Goal: Information Seeking & Learning: Learn about a topic

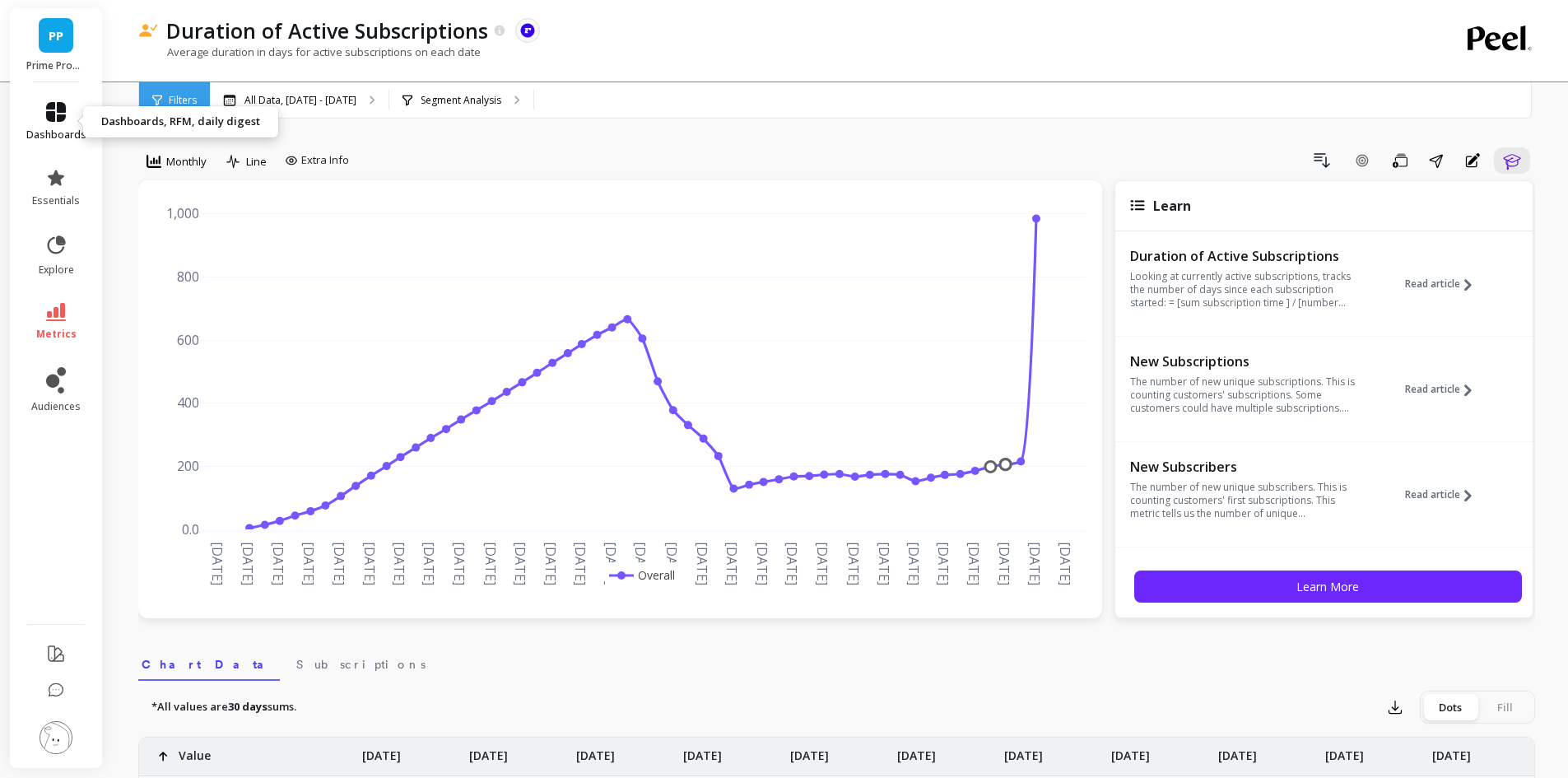
click at [55, 110] on icon at bounding box center [56, 112] width 20 height 20
click at [61, 312] on icon at bounding box center [56, 312] width 20 height 18
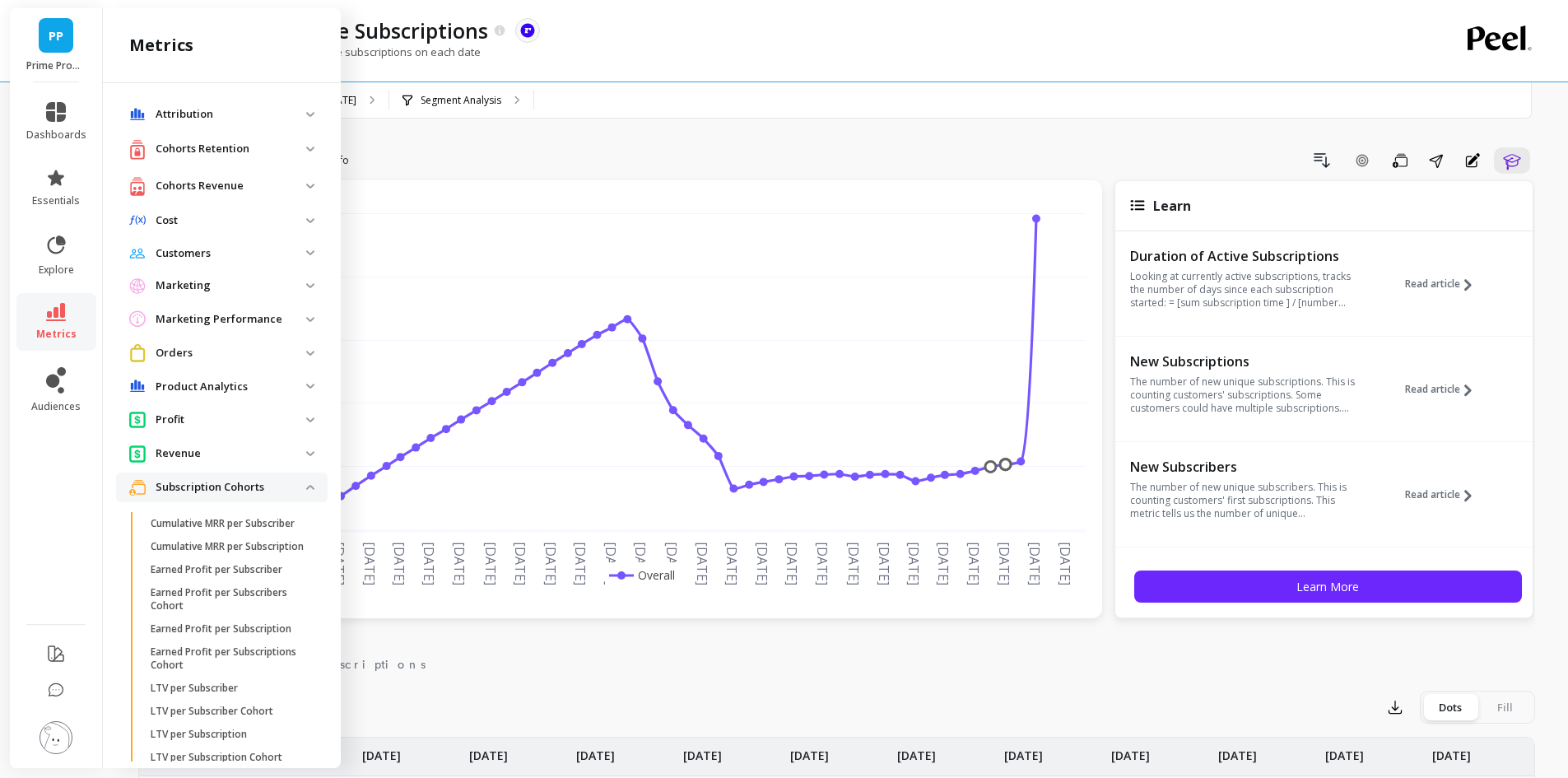
scroll to position [659, 0]
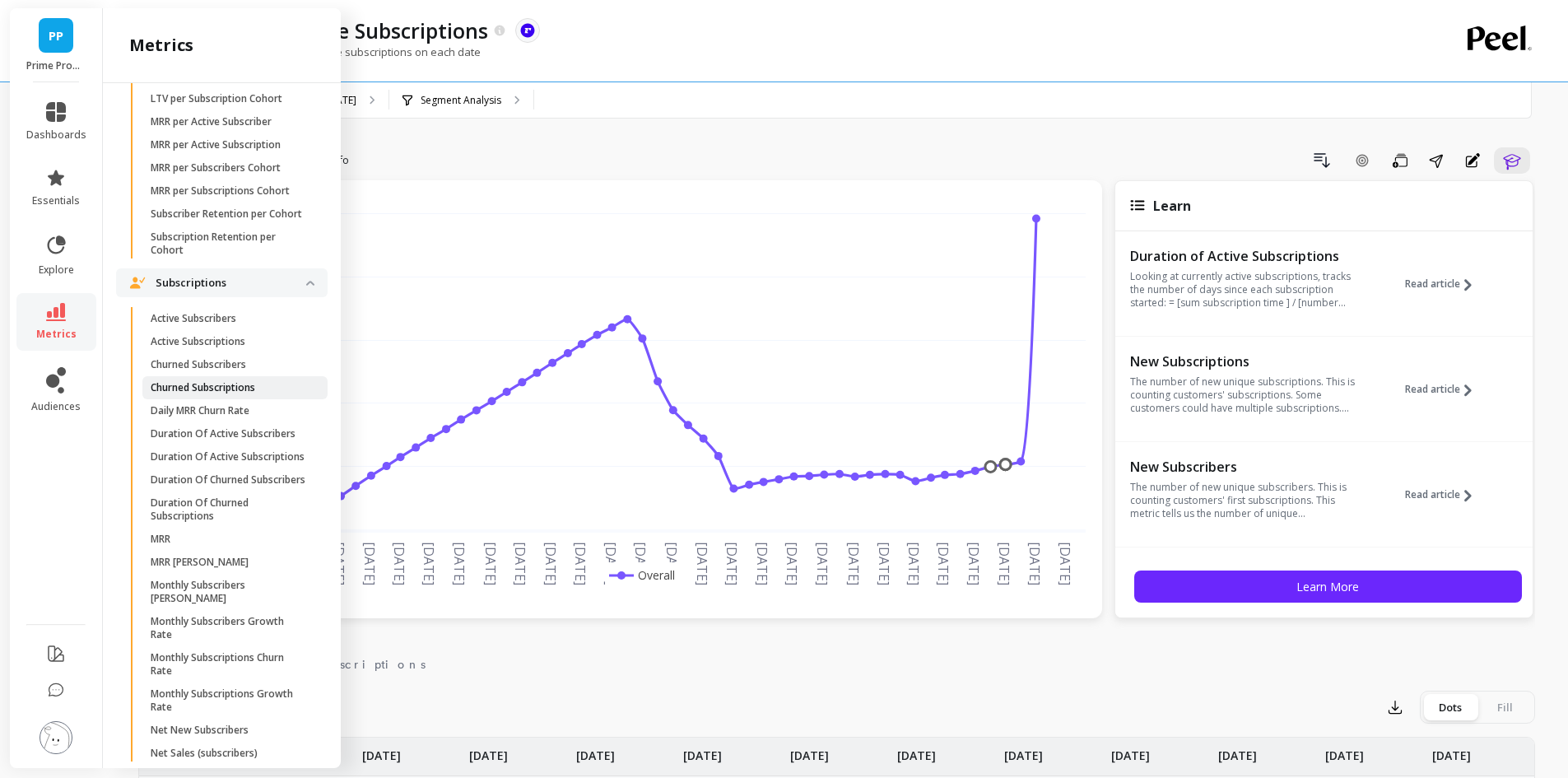
click at [212, 395] on p "Churned Subscriptions" at bounding box center [203, 388] width 105 height 13
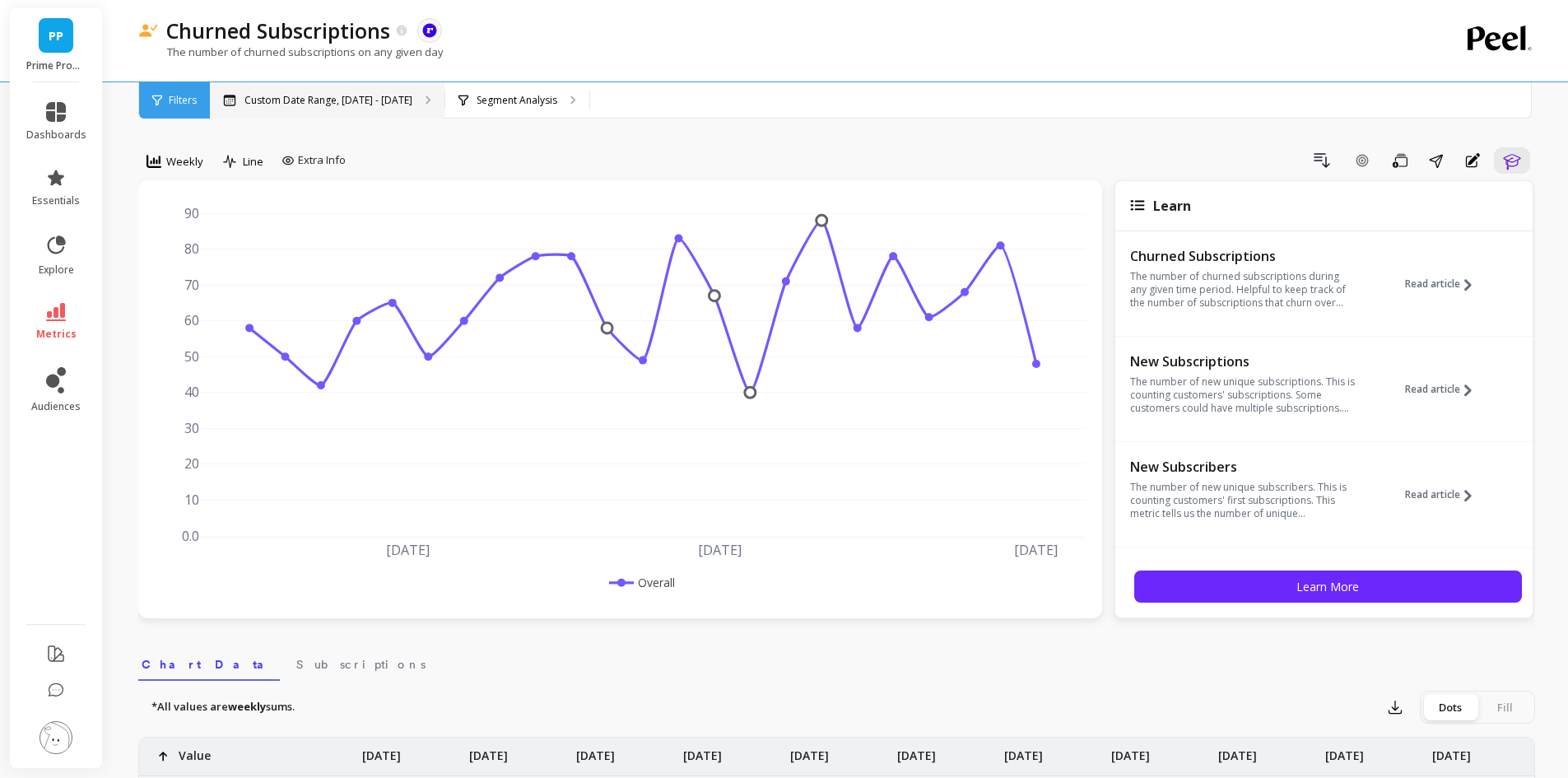
click at [364, 113] on div "Custom Date Range, [DATE] - [DATE]" at bounding box center [327, 100] width 235 height 36
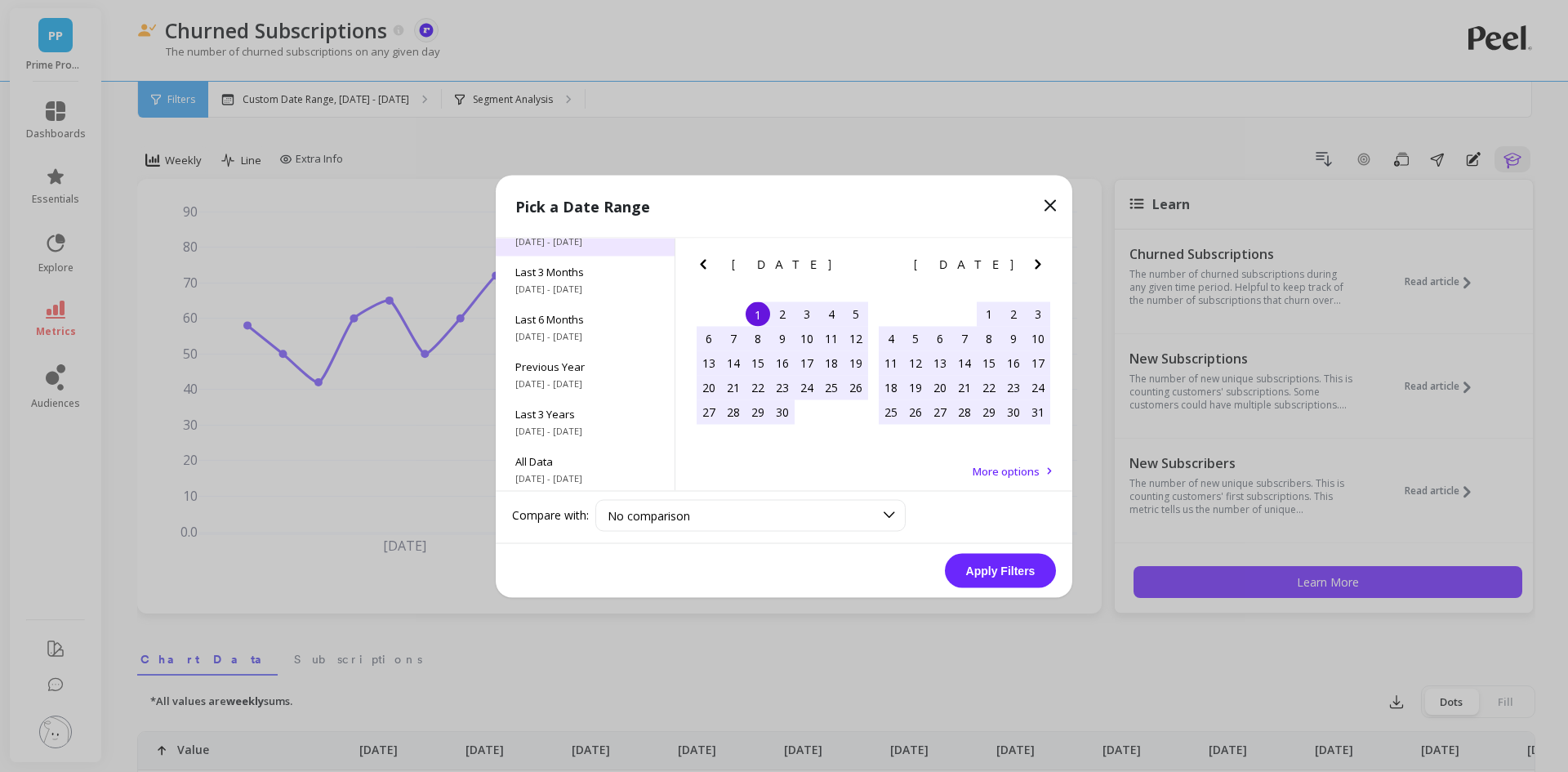
scroll to position [222, 0]
click at [579, 448] on div "All Data [DATE] - [DATE]" at bounding box center [585, 467] width 179 height 48
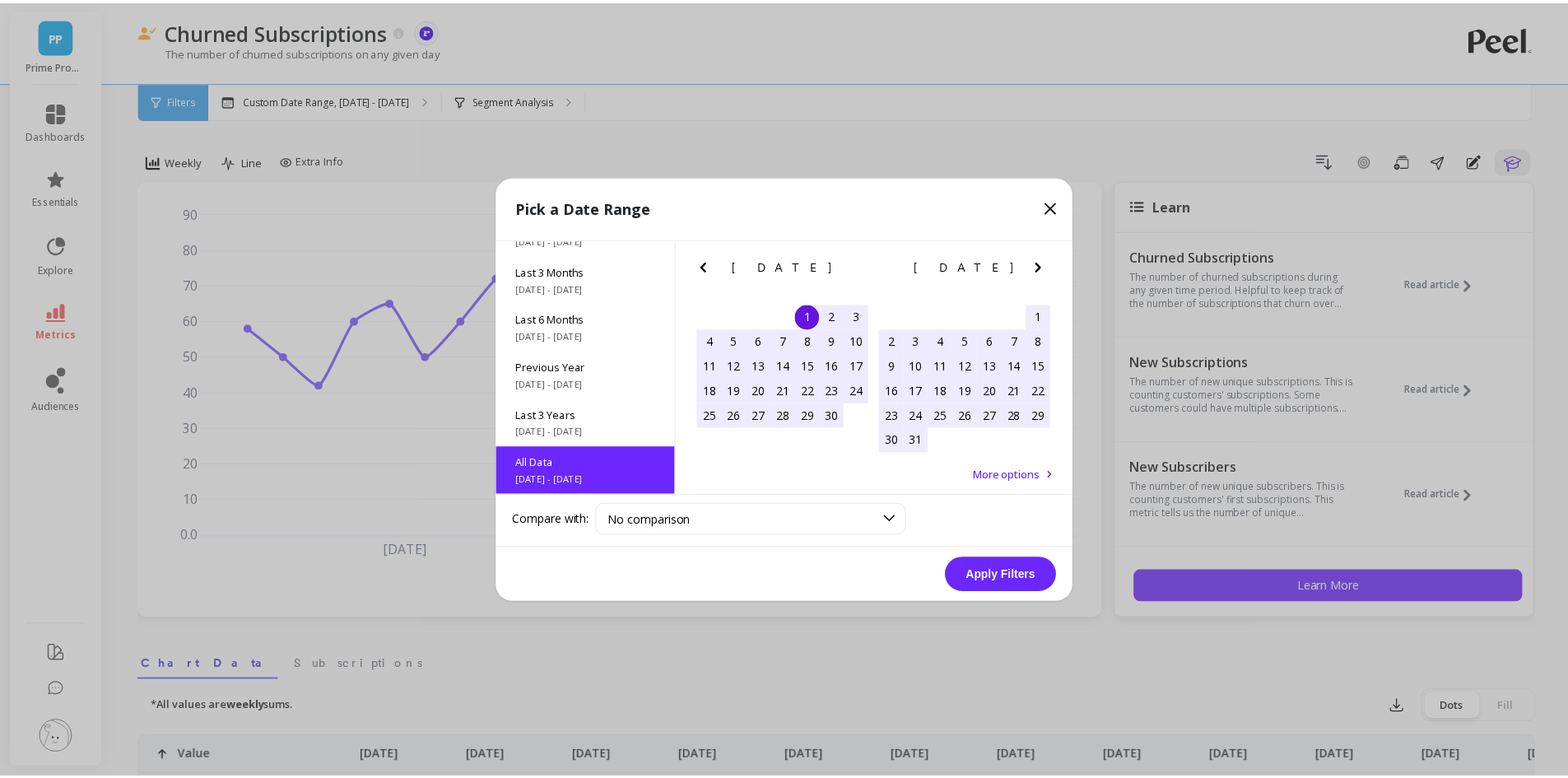
scroll to position [1, 0]
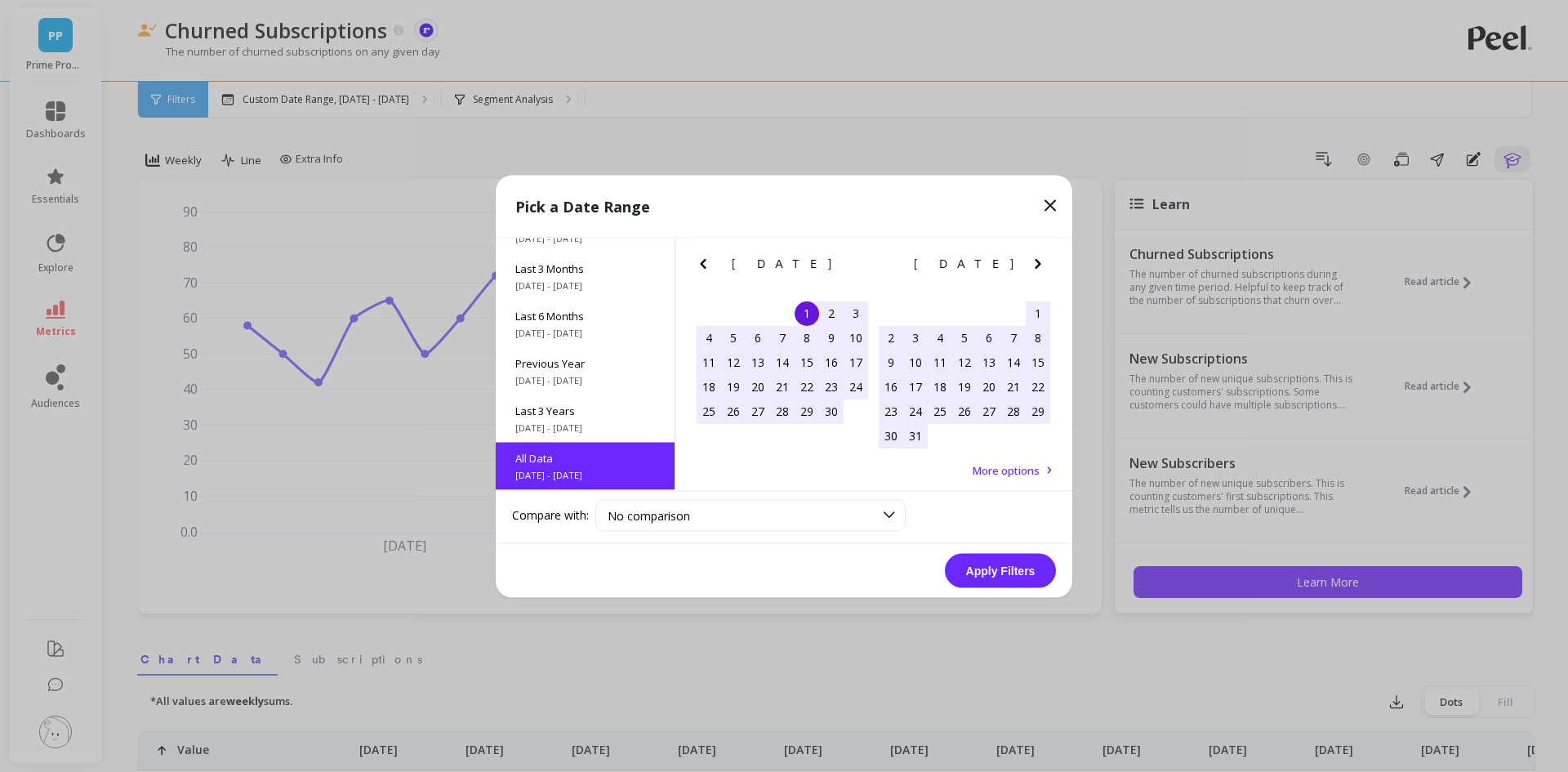
click at [961, 565] on button "Apply Filters" at bounding box center [1000, 570] width 111 height 34
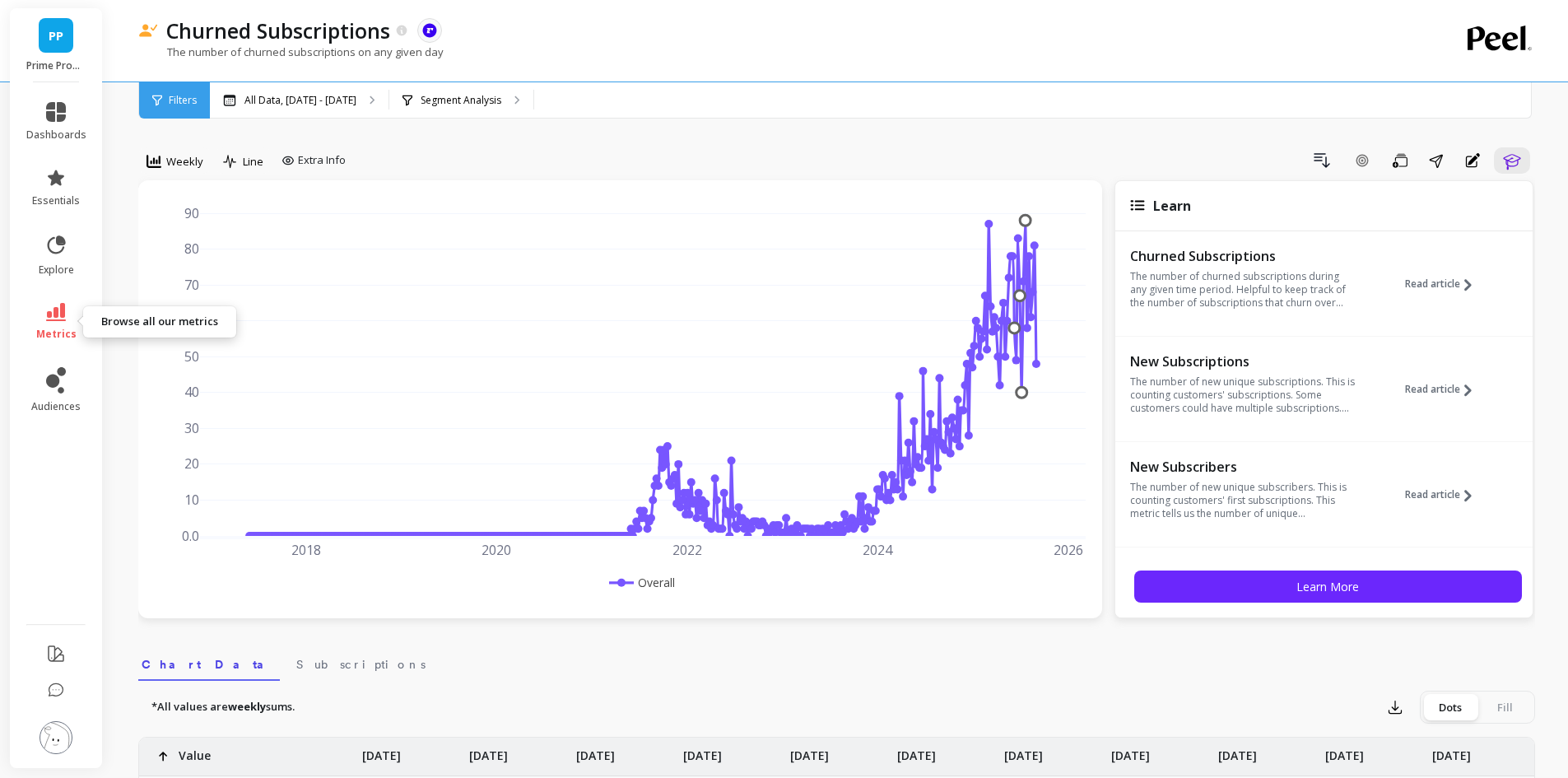
click at [59, 324] on link "metrics" at bounding box center [57, 322] width 60 height 38
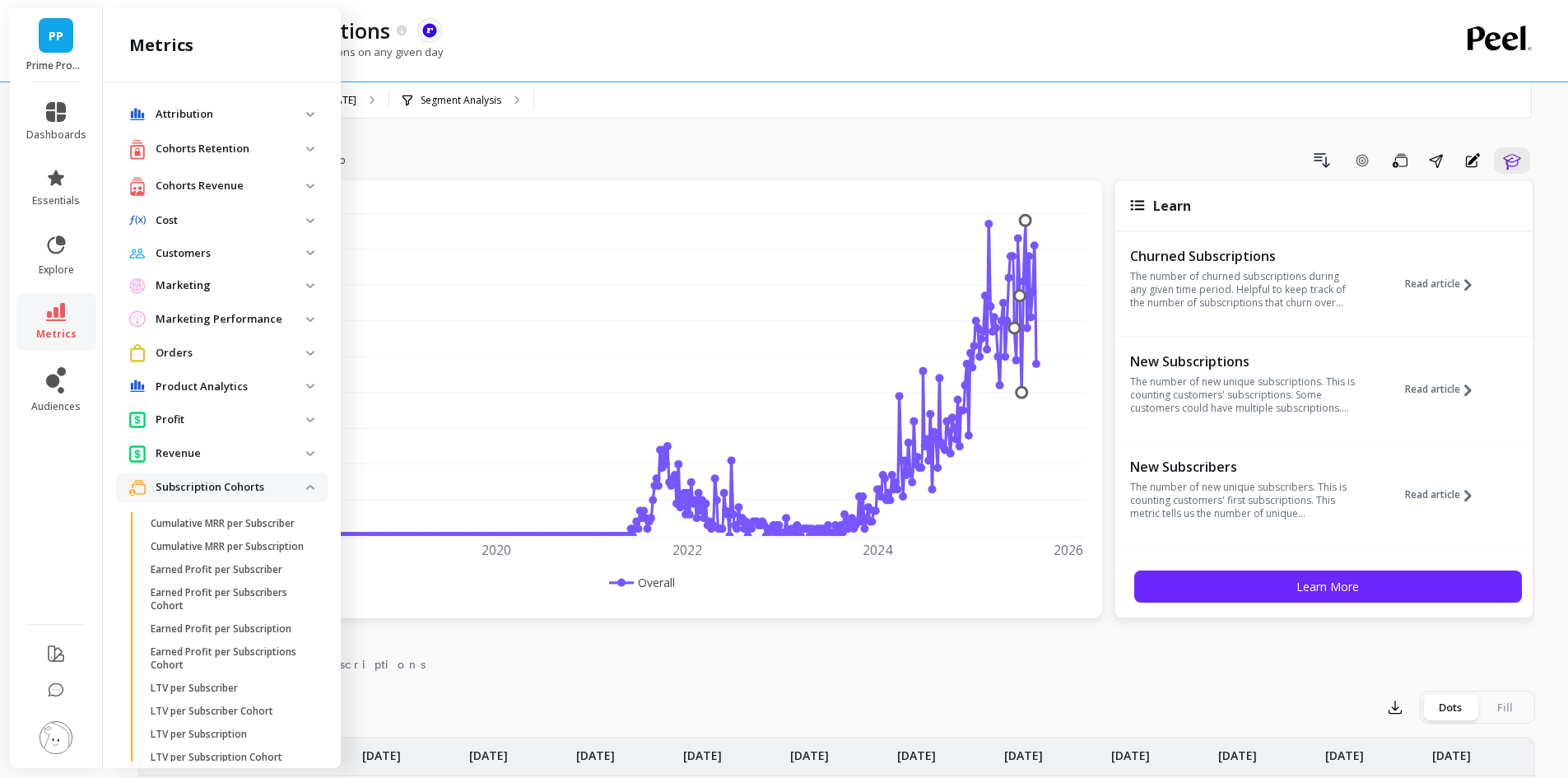
scroll to position [659, 0]
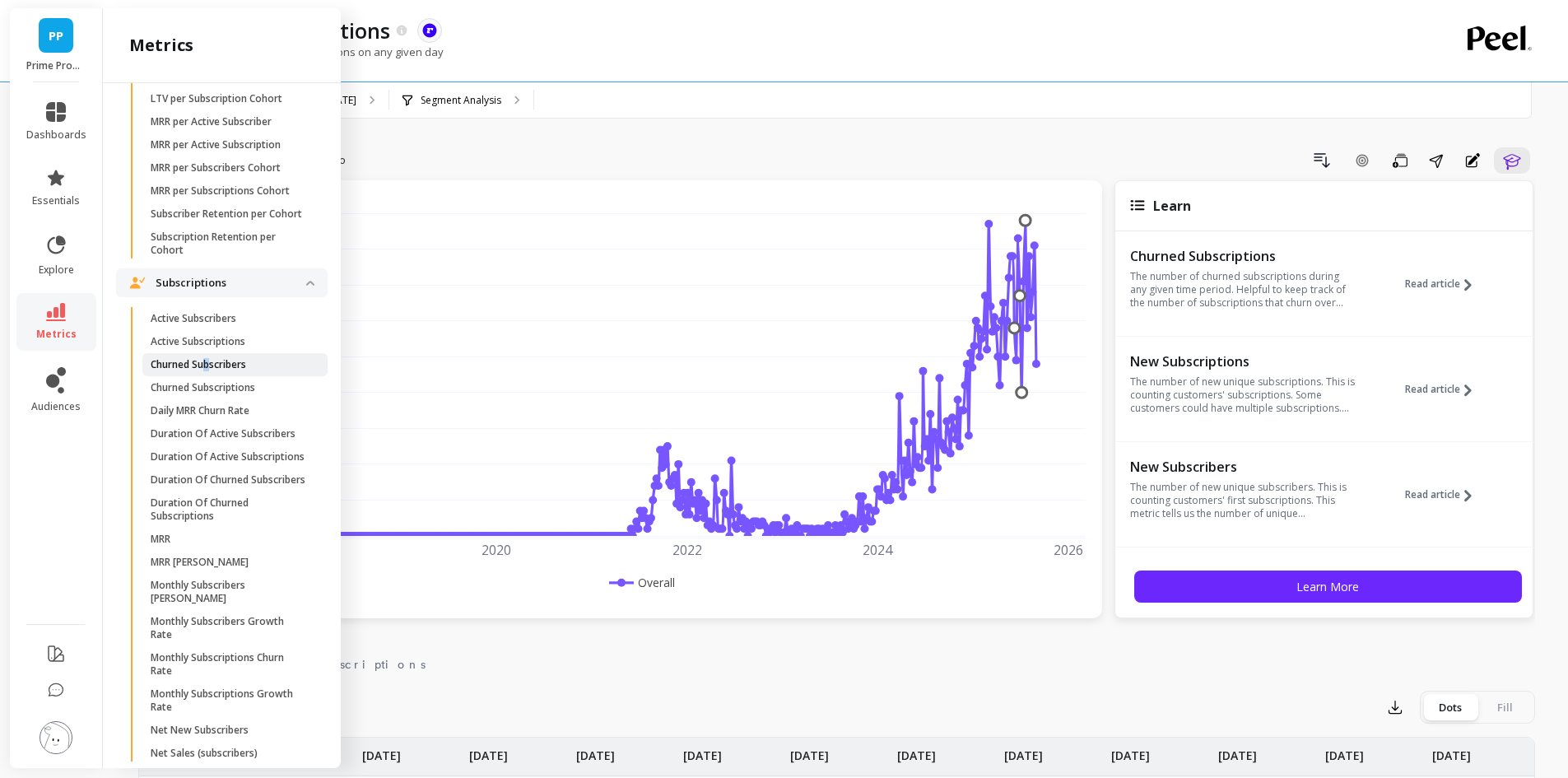
click at [211, 372] on p "Churned Subscribers" at bounding box center [199, 365] width 96 height 13
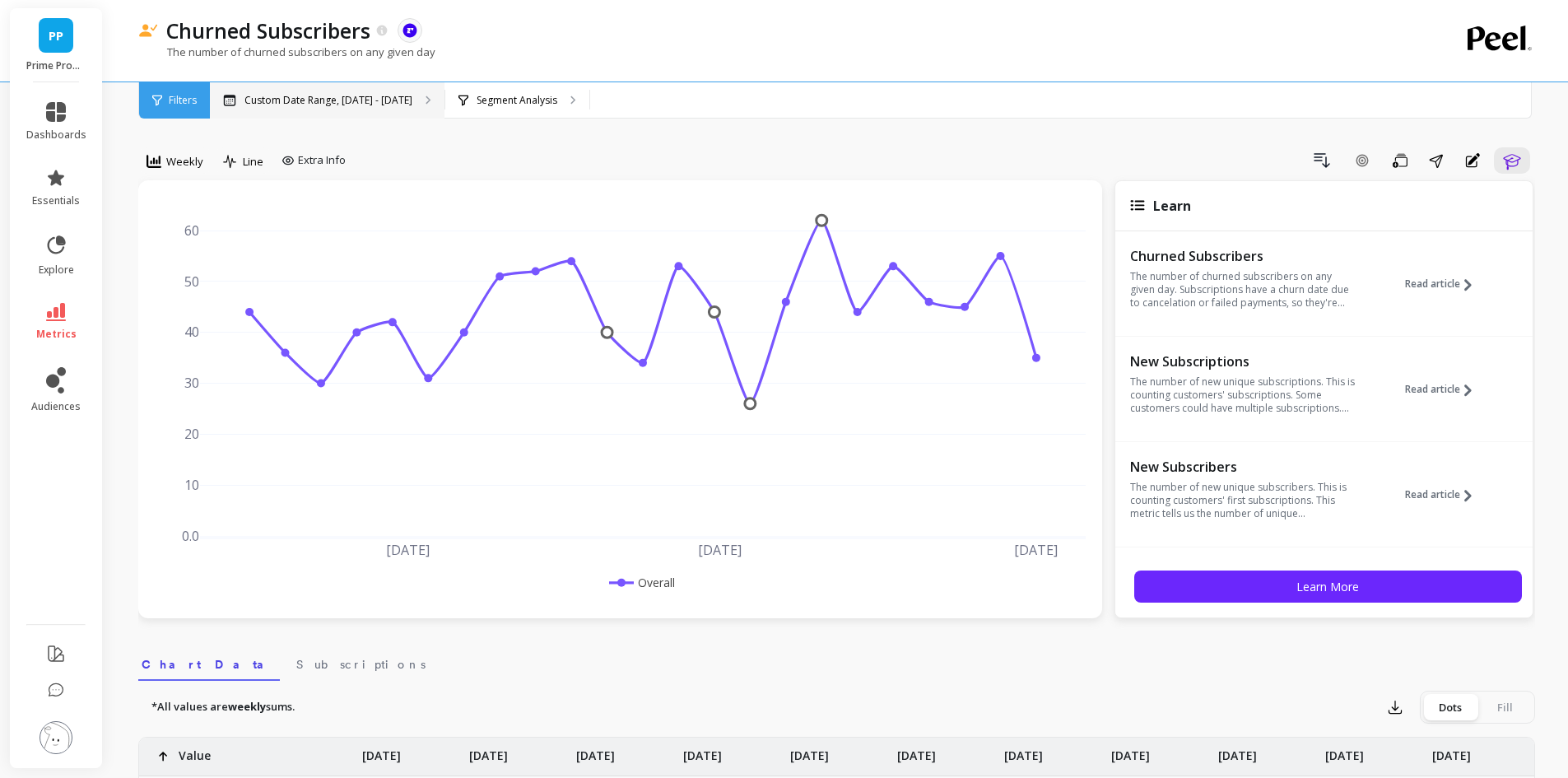
click at [315, 117] on div "Custom Date Range, [DATE] - [DATE]" at bounding box center [327, 100] width 235 height 36
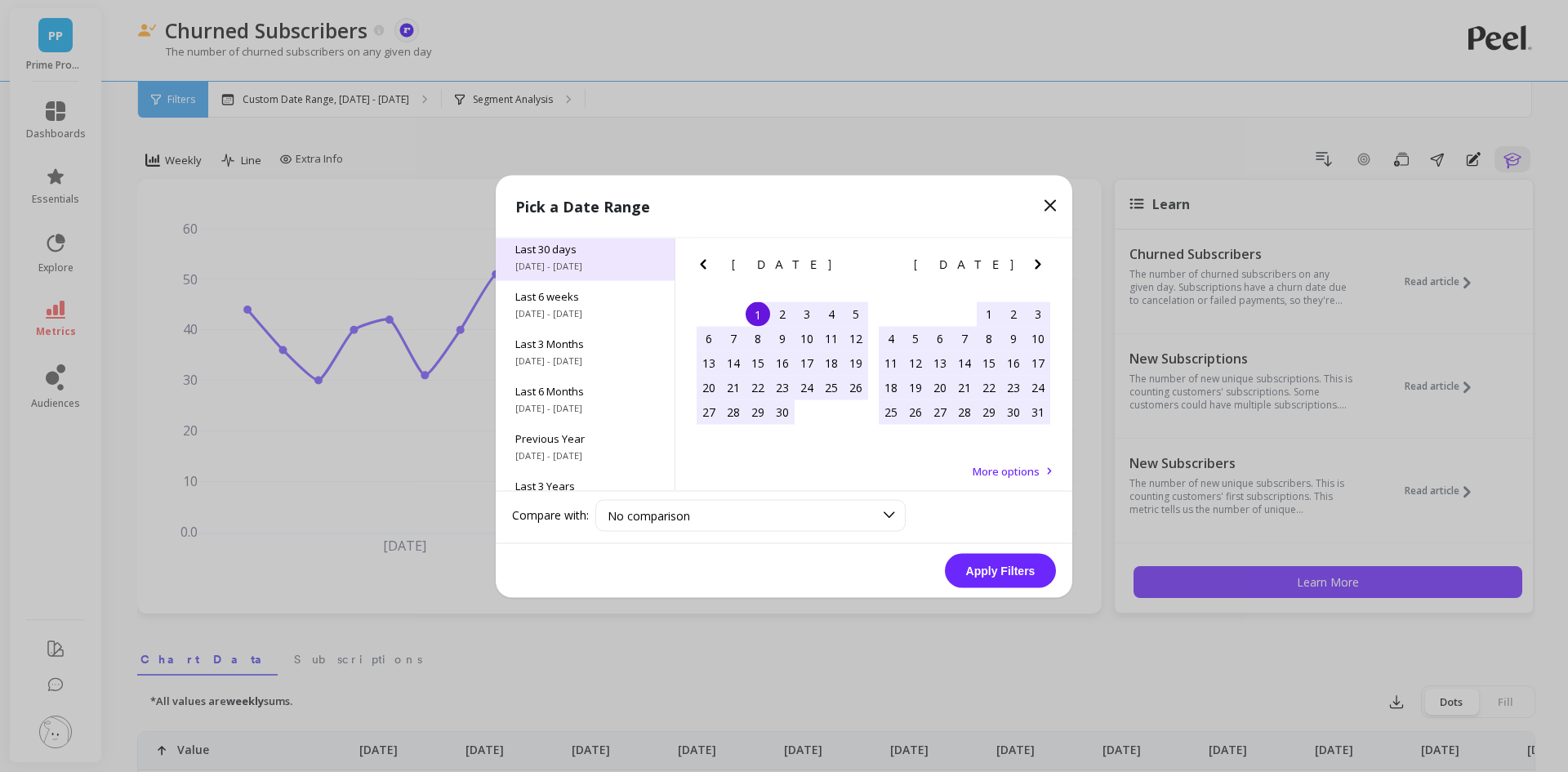
scroll to position [222, 0]
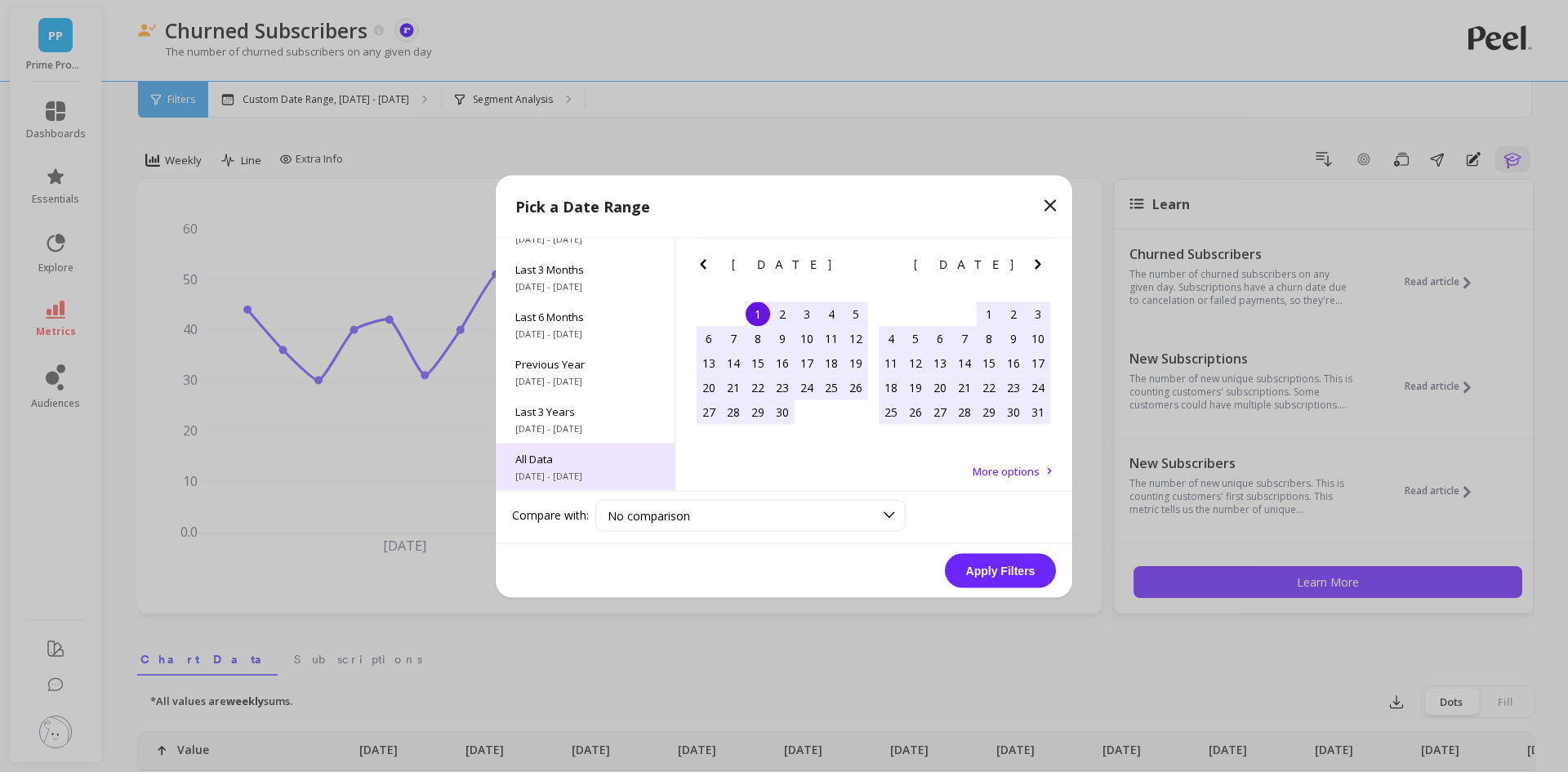
click at [569, 465] on span "All Data" at bounding box center [585, 458] width 140 height 15
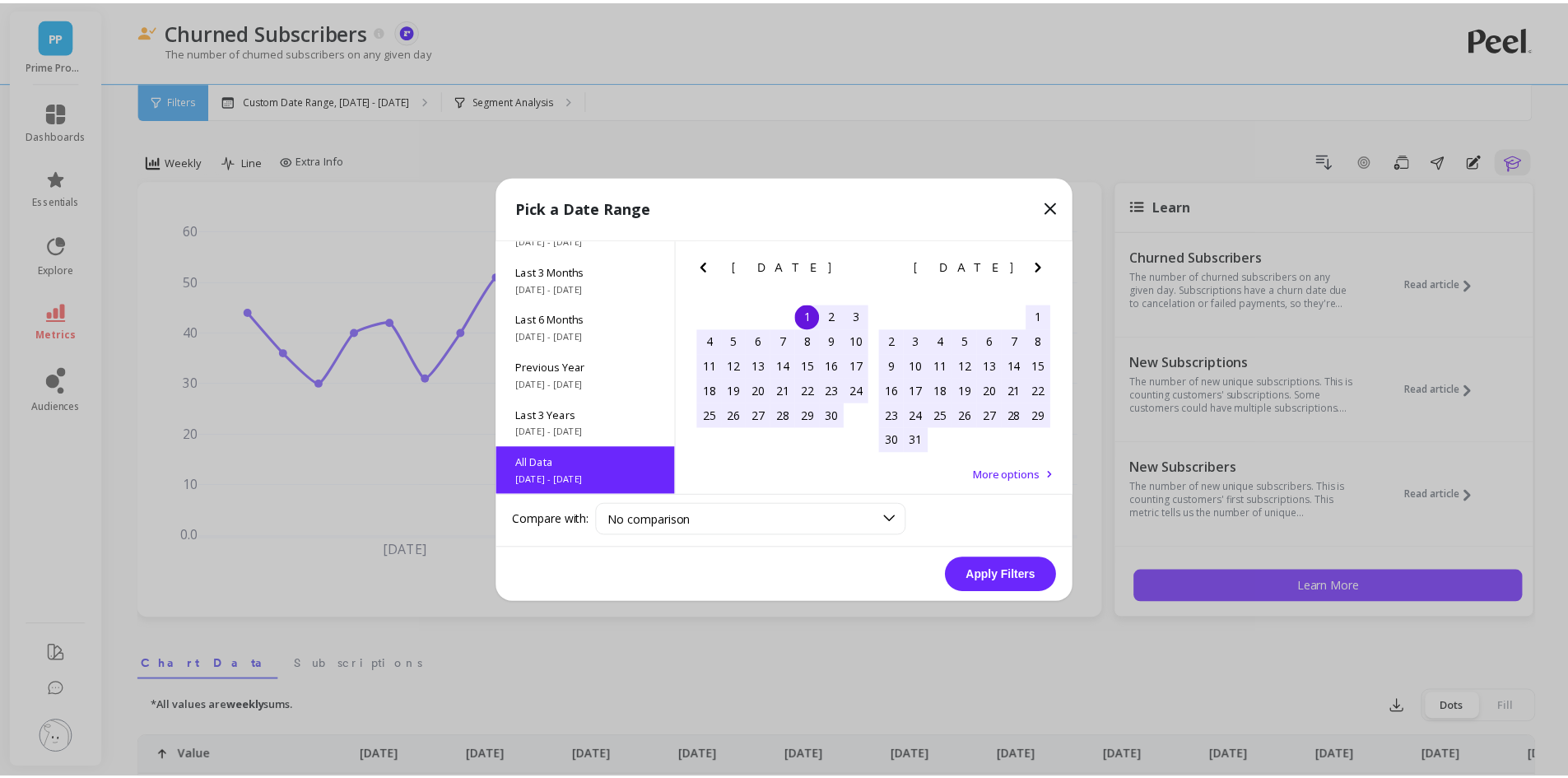
scroll to position [1, 0]
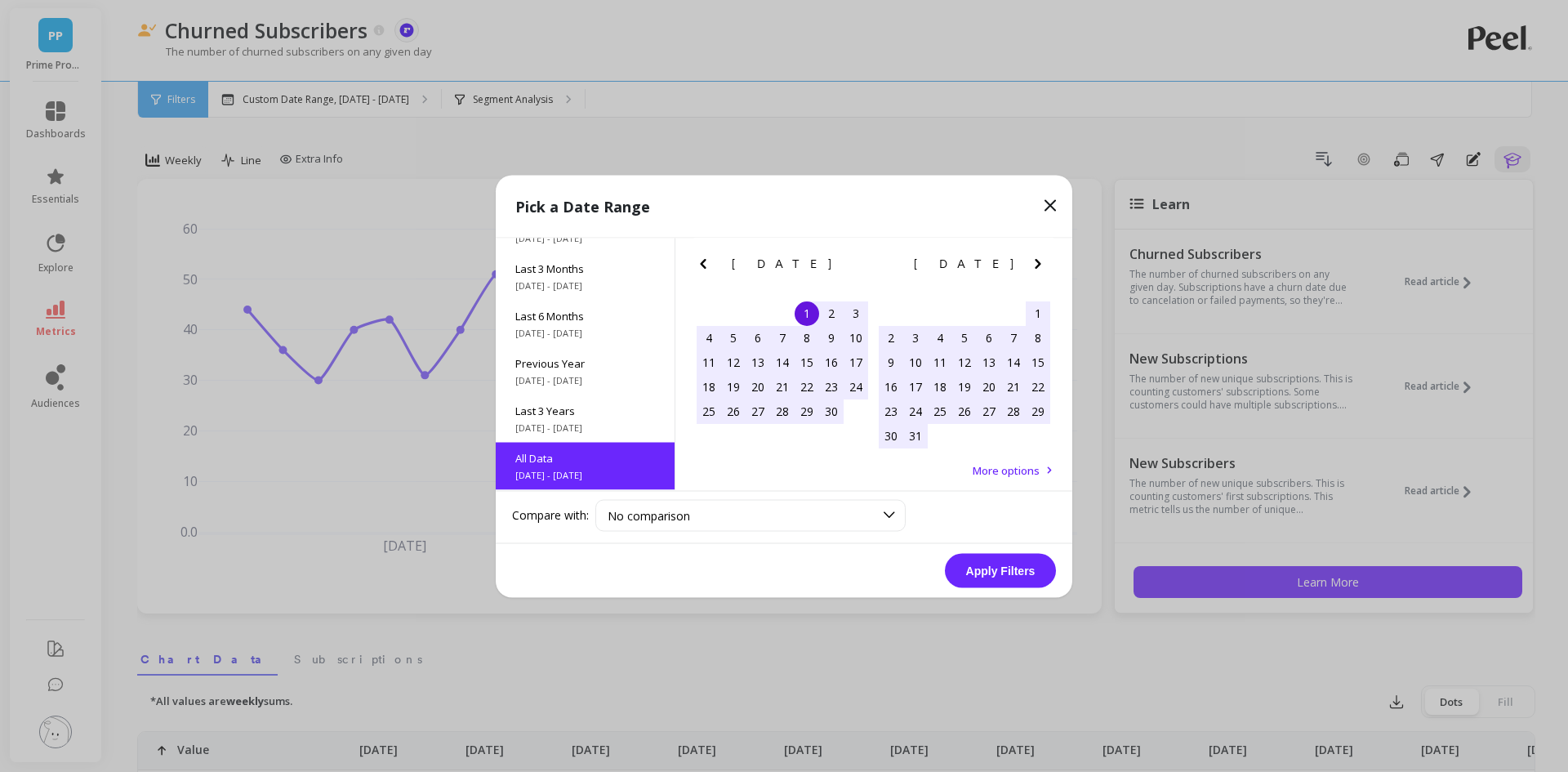
click at [1030, 565] on button "Apply Filters" at bounding box center [1000, 570] width 111 height 34
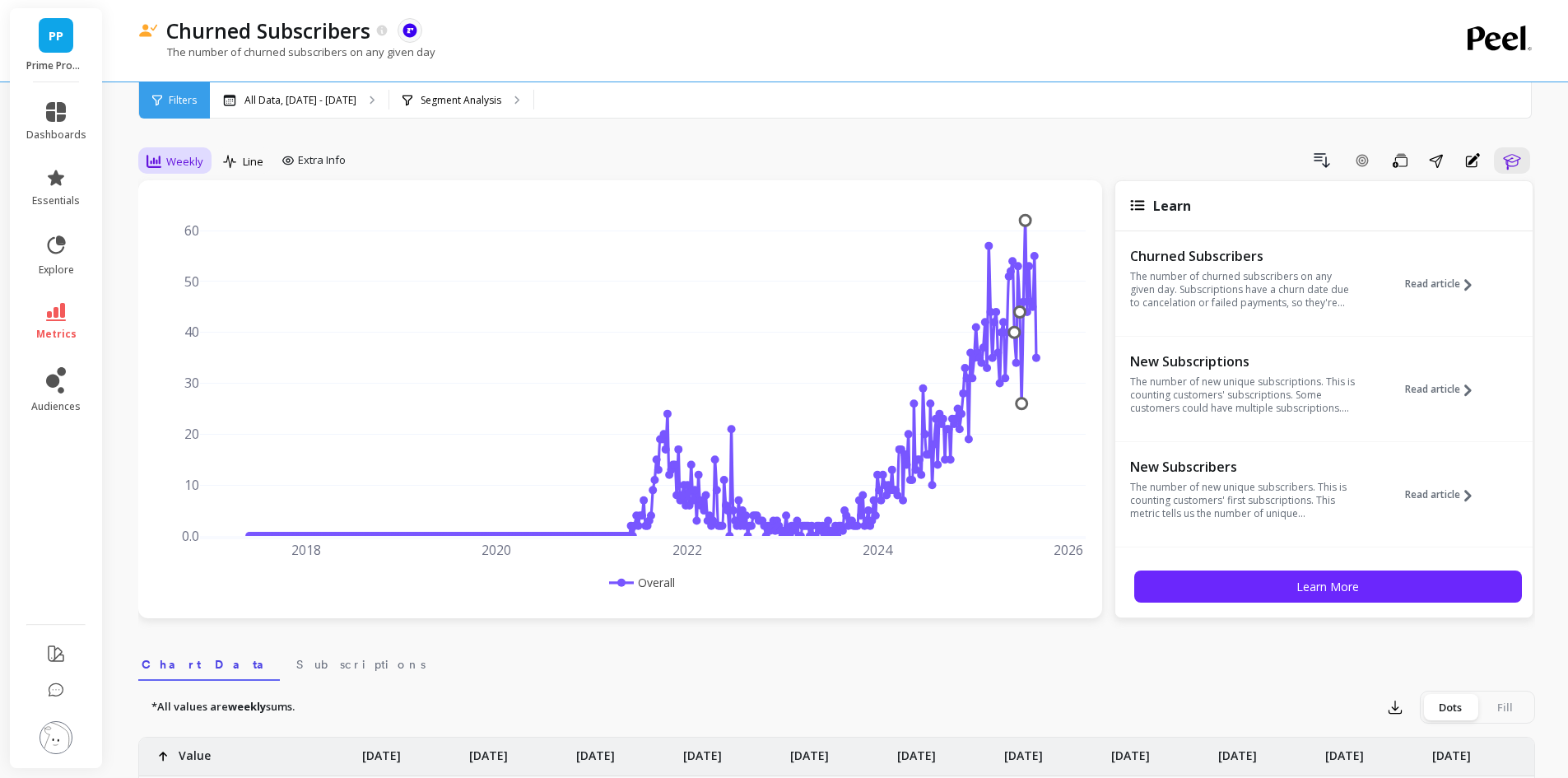
click at [163, 147] on div "Weekly" at bounding box center [175, 161] width 67 height 28
click at [193, 306] on div "Monthly" at bounding box center [200, 293] width 114 height 28
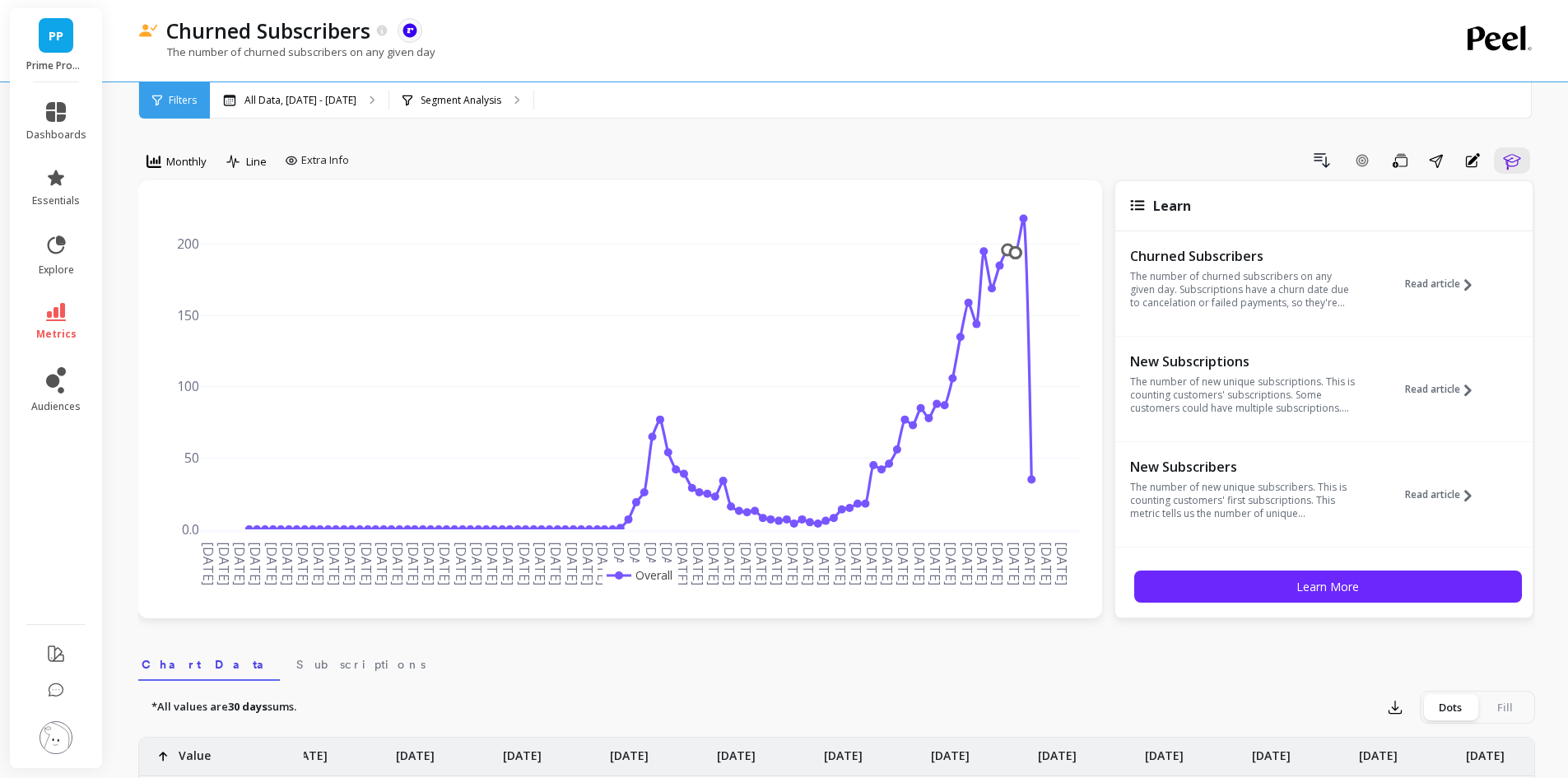
click at [44, 321] on link "metrics" at bounding box center [57, 322] width 60 height 38
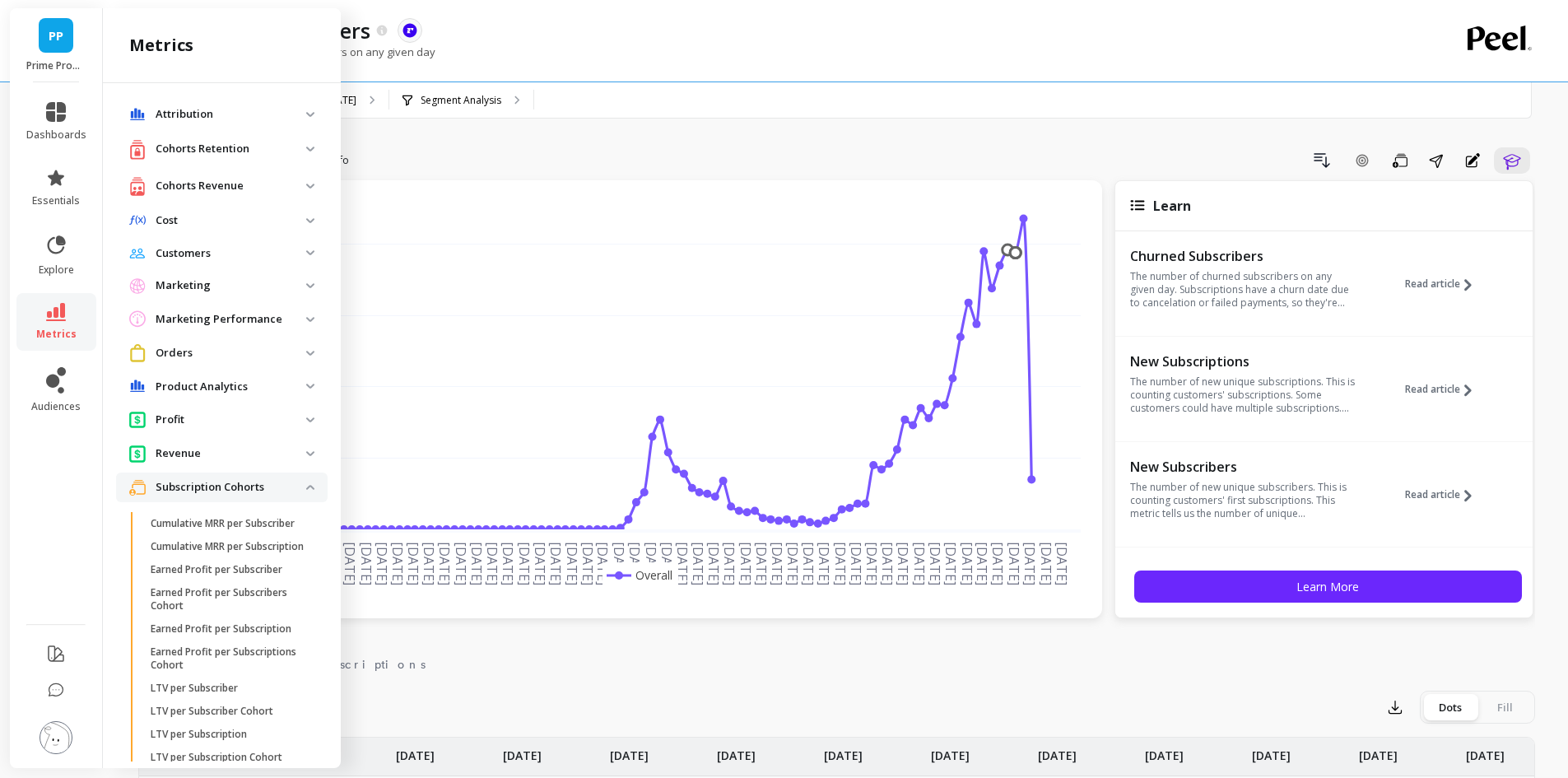
scroll to position [659, 0]
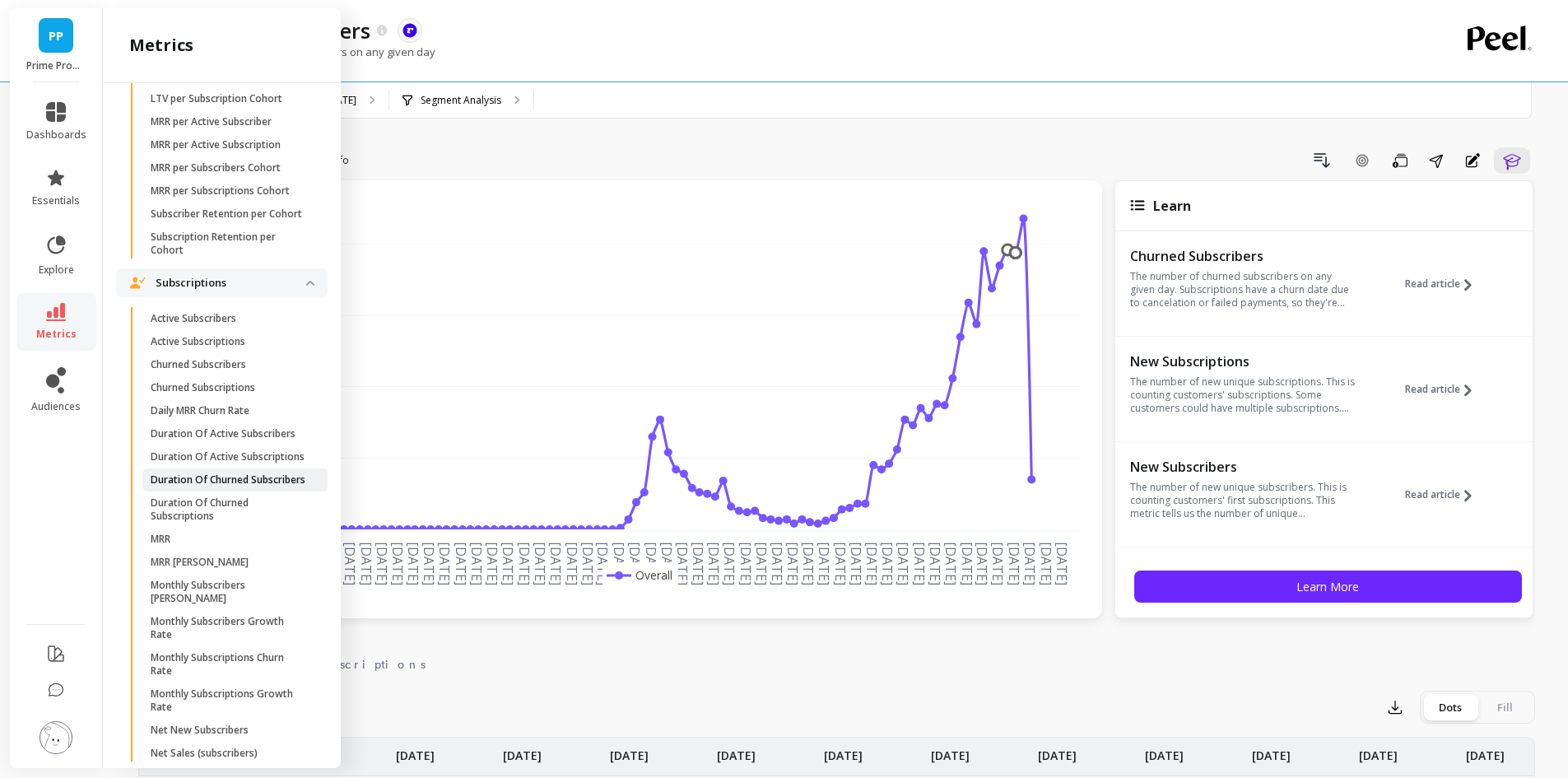
click at [252, 487] on p "Duration Of Churned Subscribers" at bounding box center [228, 480] width 155 height 13
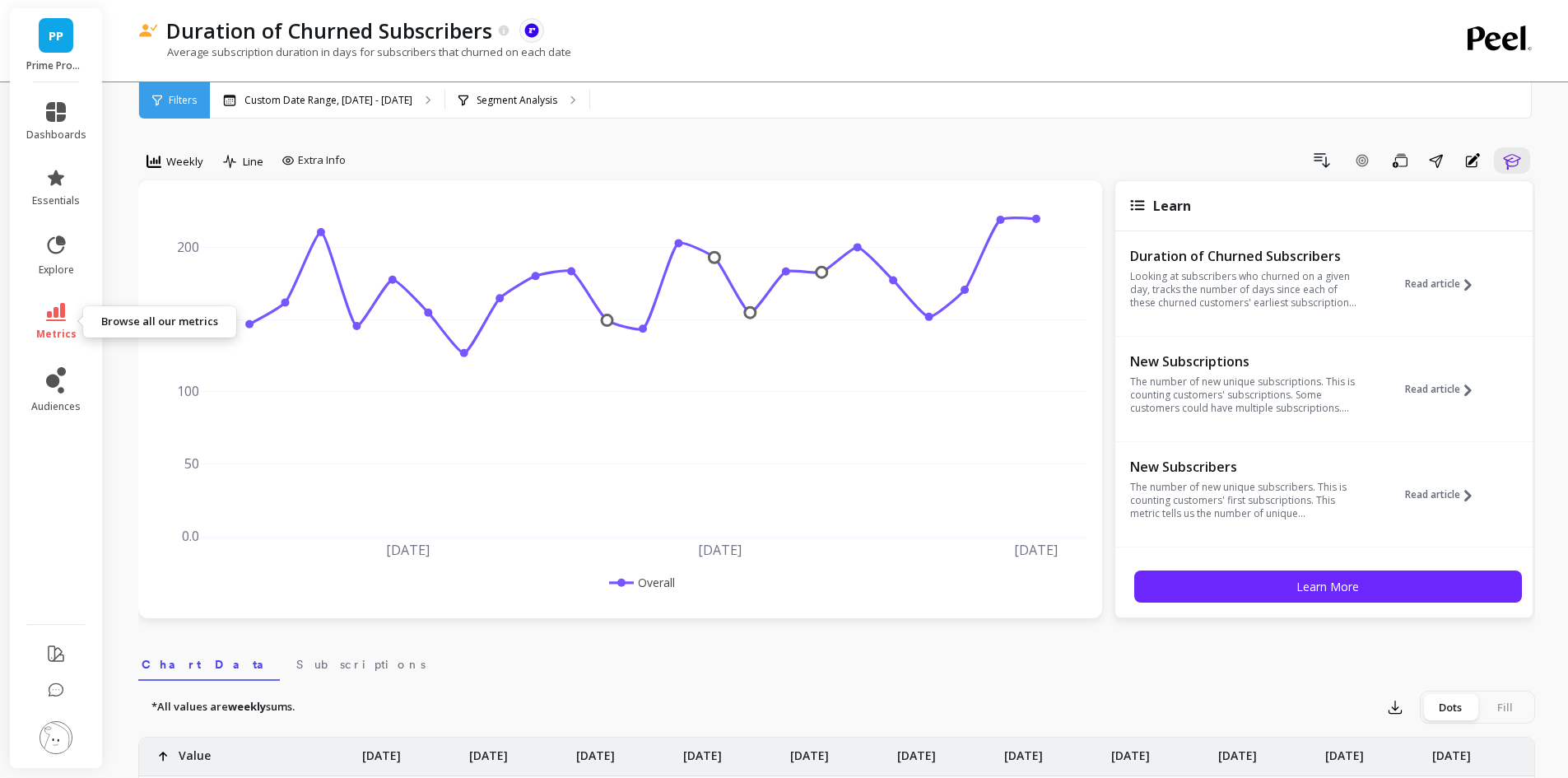
click at [59, 318] on icon at bounding box center [56, 312] width 20 height 18
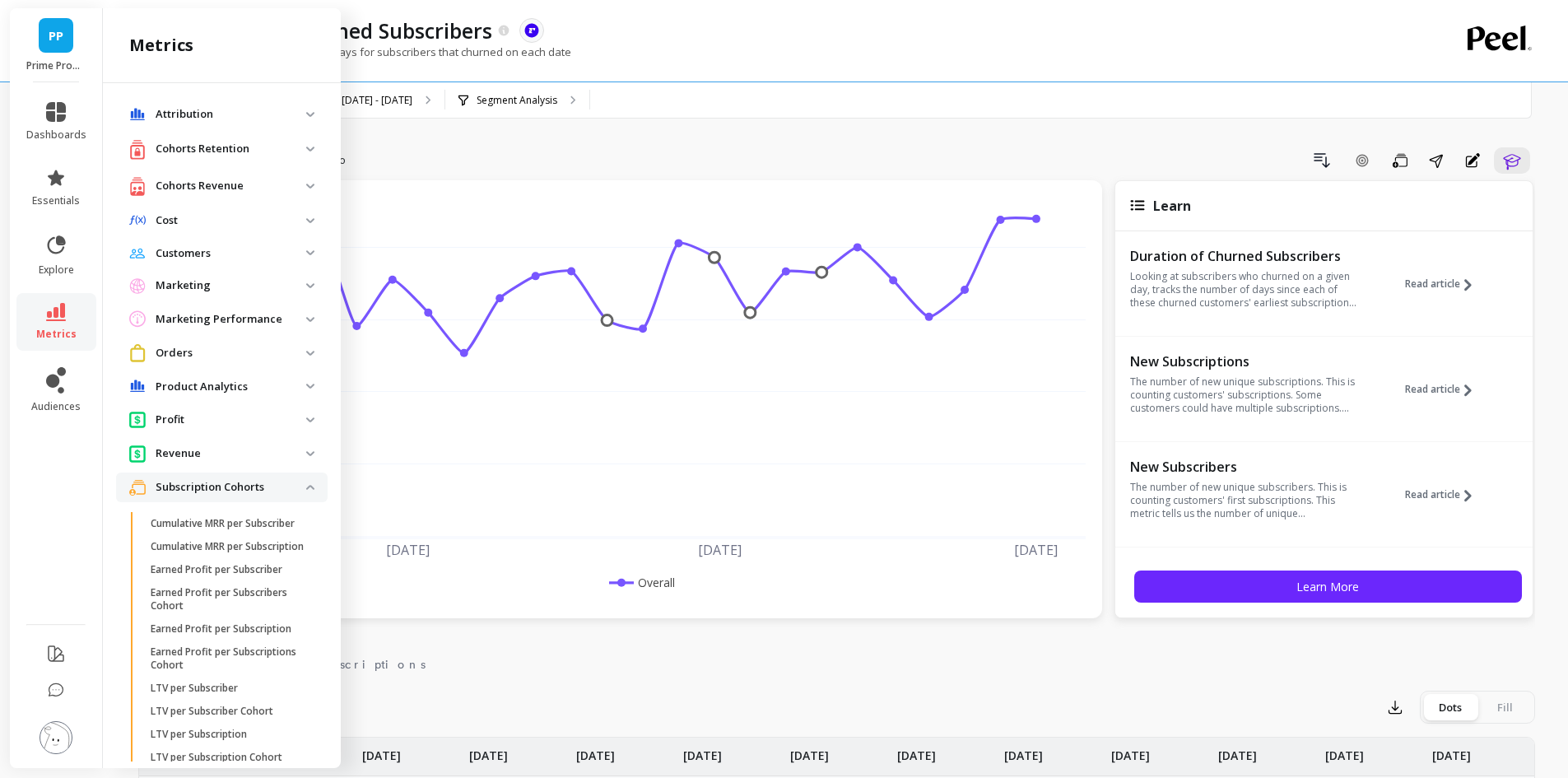
scroll to position [659, 0]
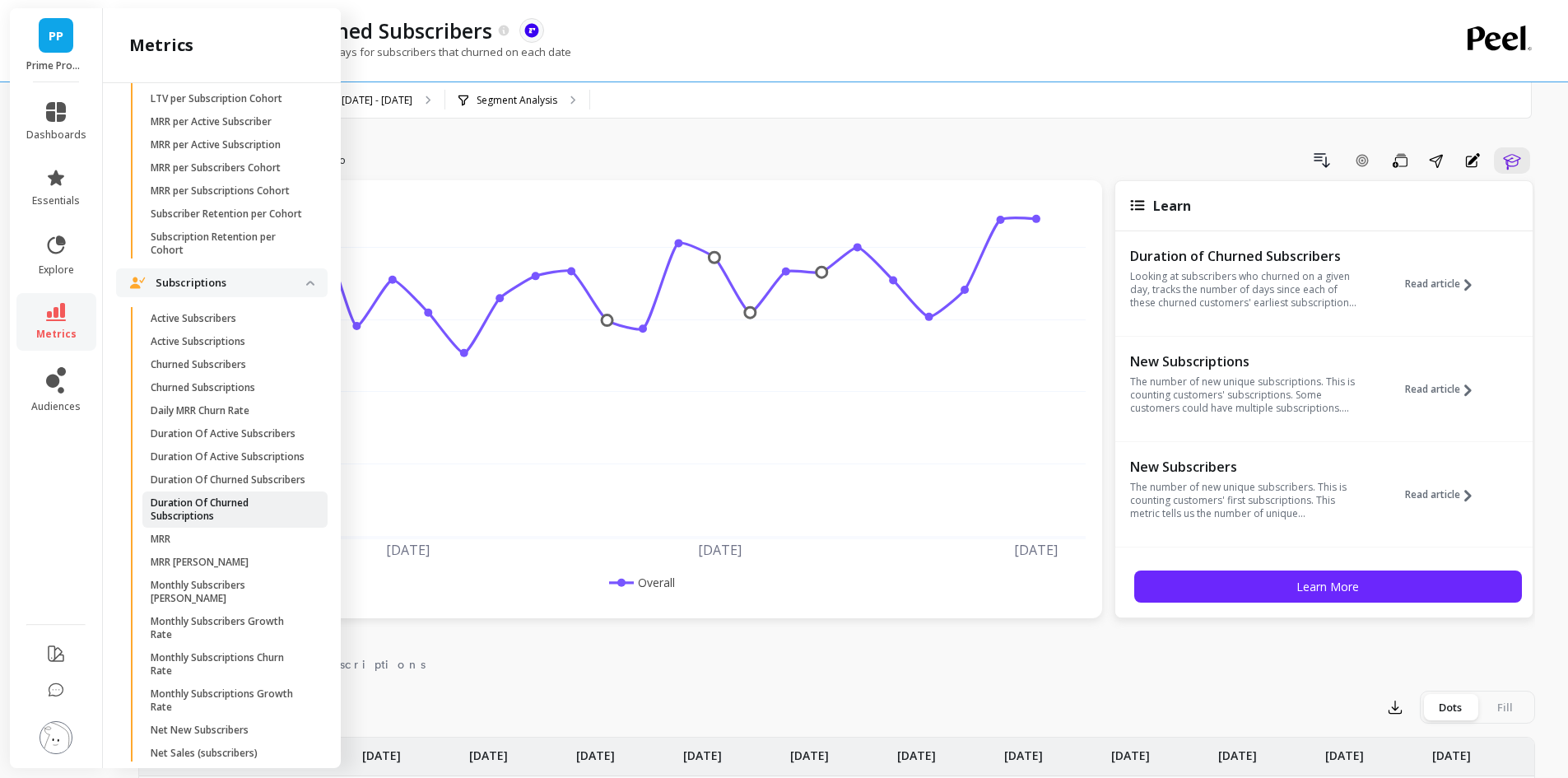
click at [257, 523] on p "Duration Of Churned Subscriptions" at bounding box center [229, 510] width 157 height 27
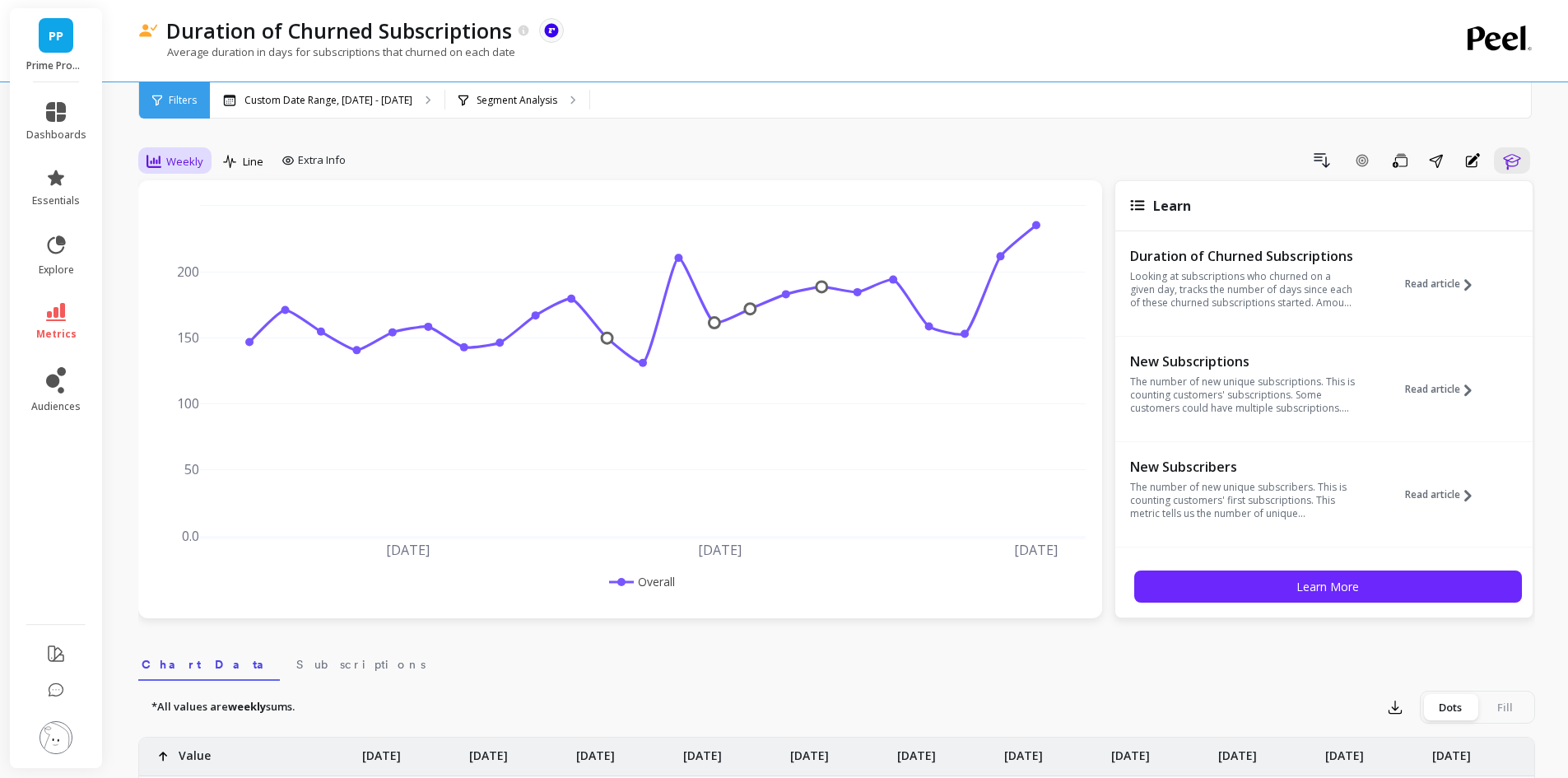
click at [191, 156] on span "Weekly" at bounding box center [185, 162] width 37 height 16
click at [214, 286] on div "Monthly" at bounding box center [200, 293] width 94 height 16
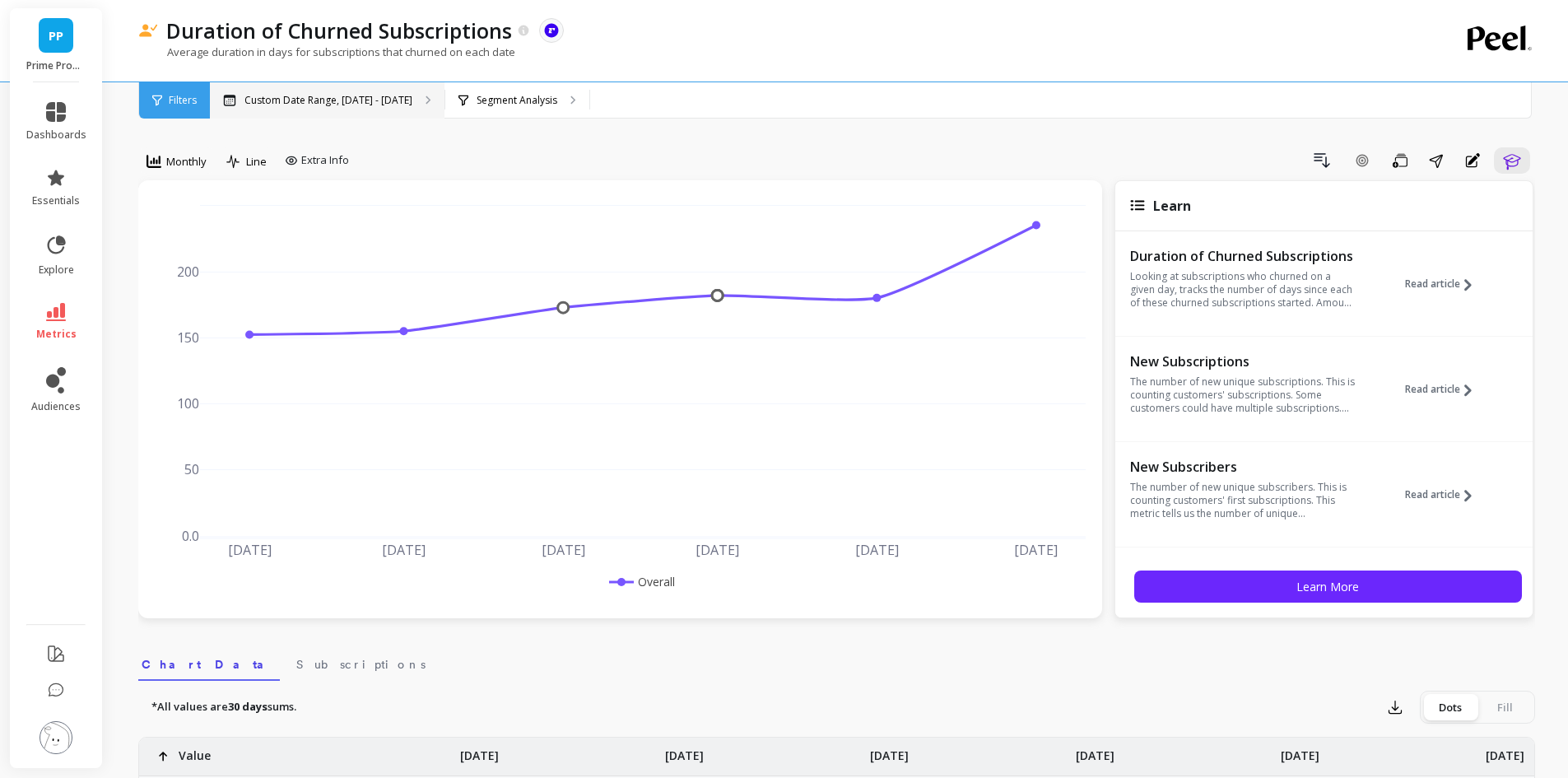
click at [372, 86] on div "Custom Date Range, [DATE] - [DATE]" at bounding box center [327, 100] width 235 height 36
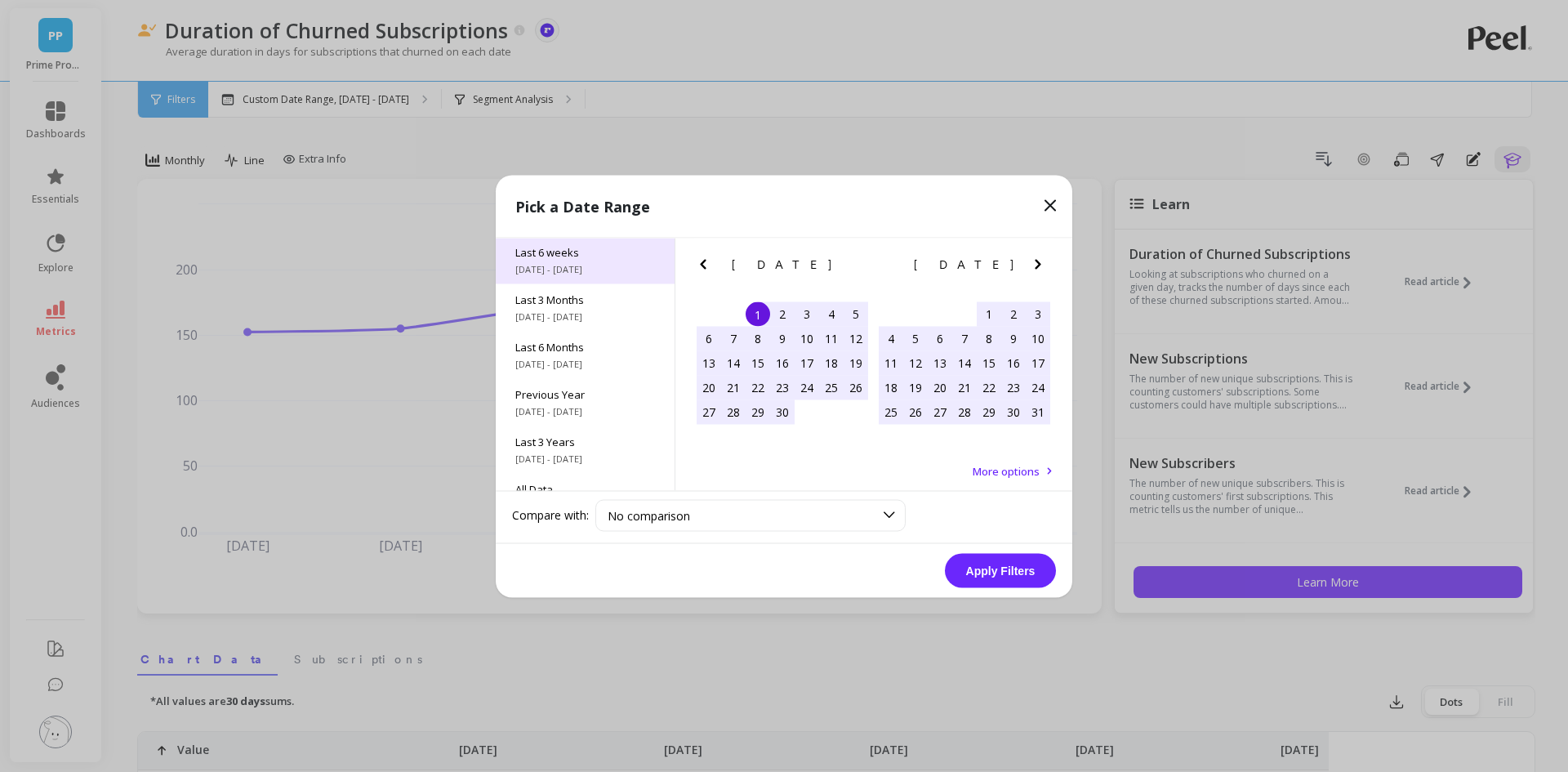
scroll to position [222, 0]
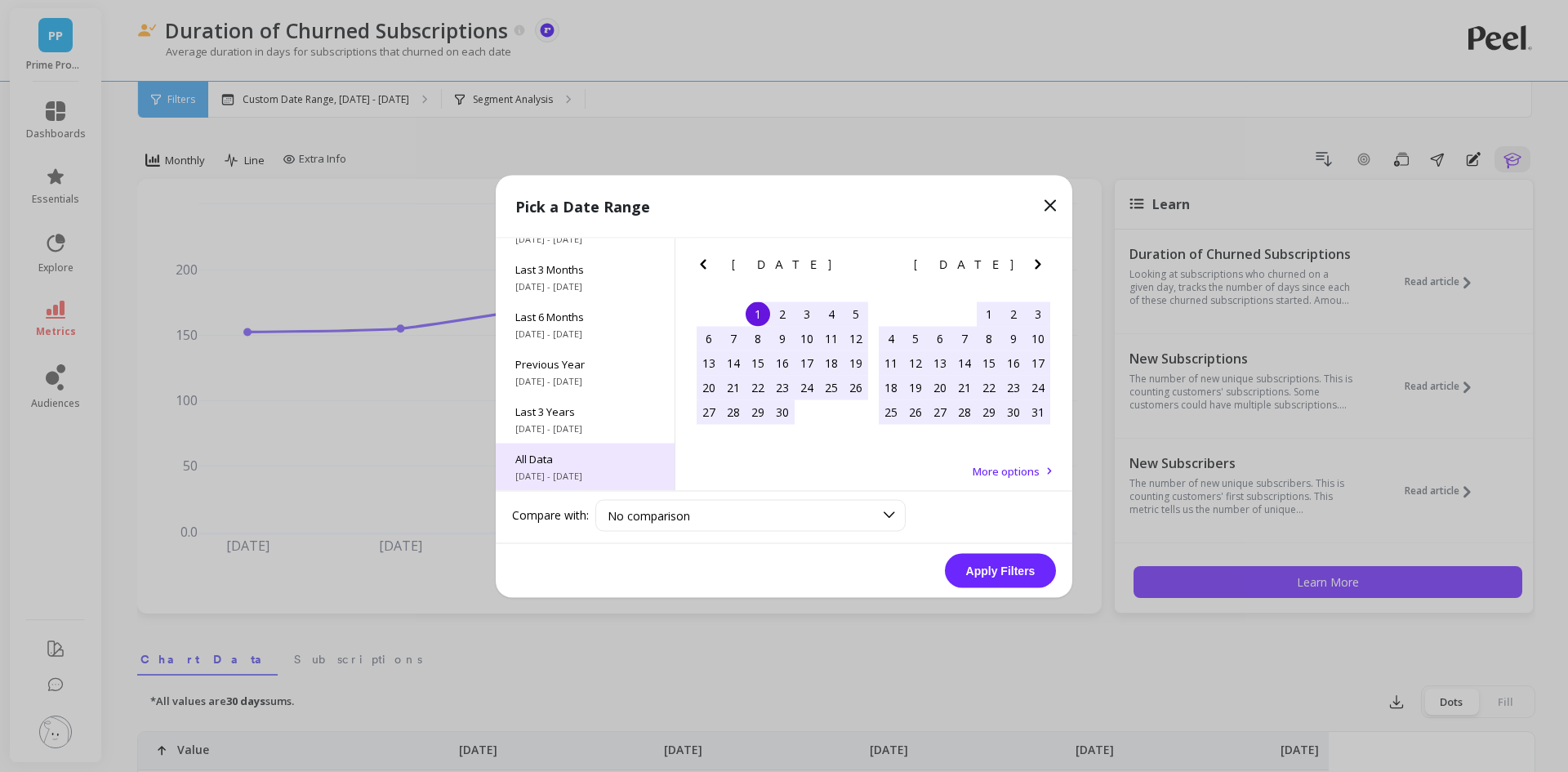
click at [590, 462] on span "All Data" at bounding box center [585, 458] width 140 height 15
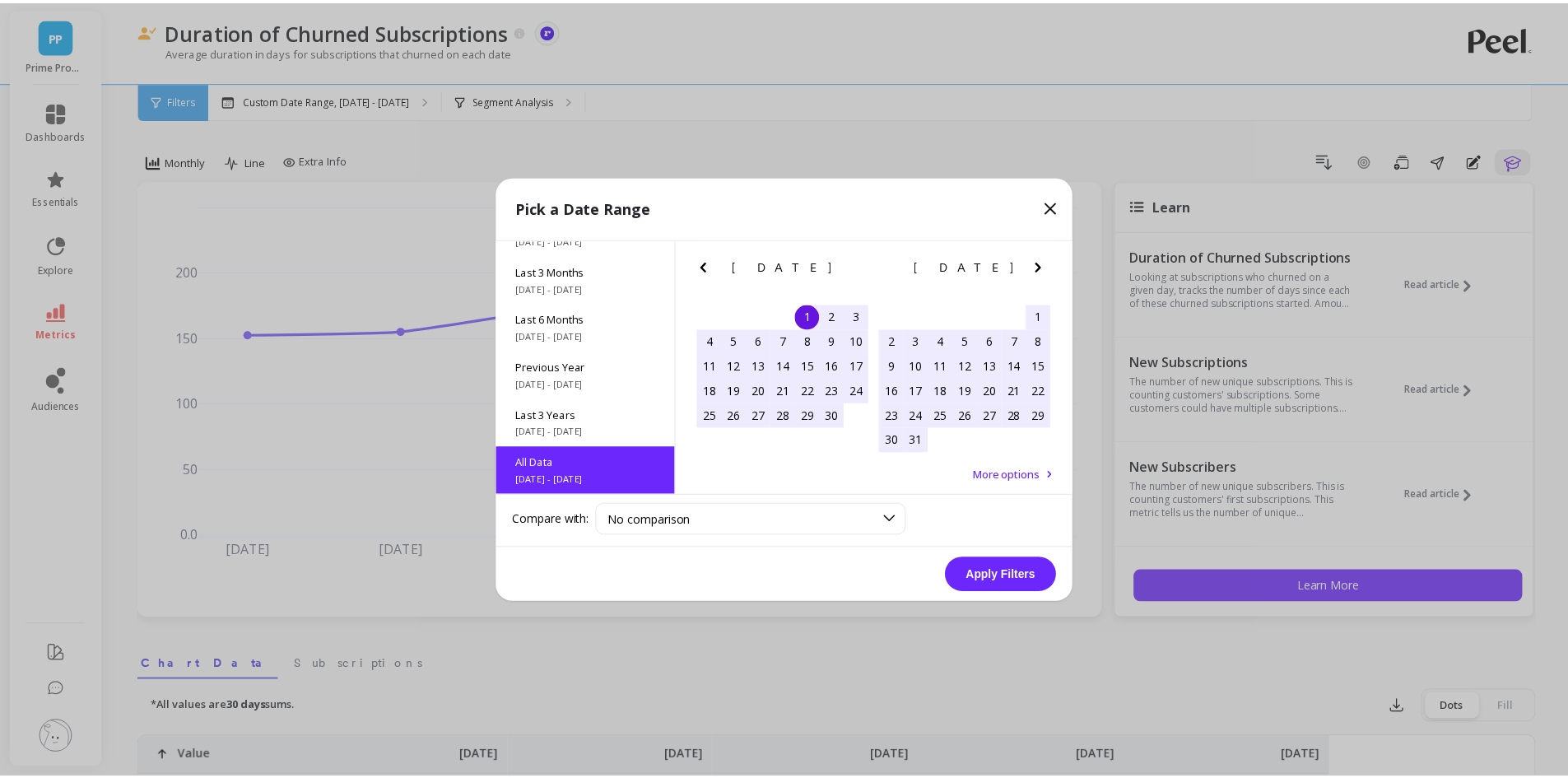
scroll to position [1, 0]
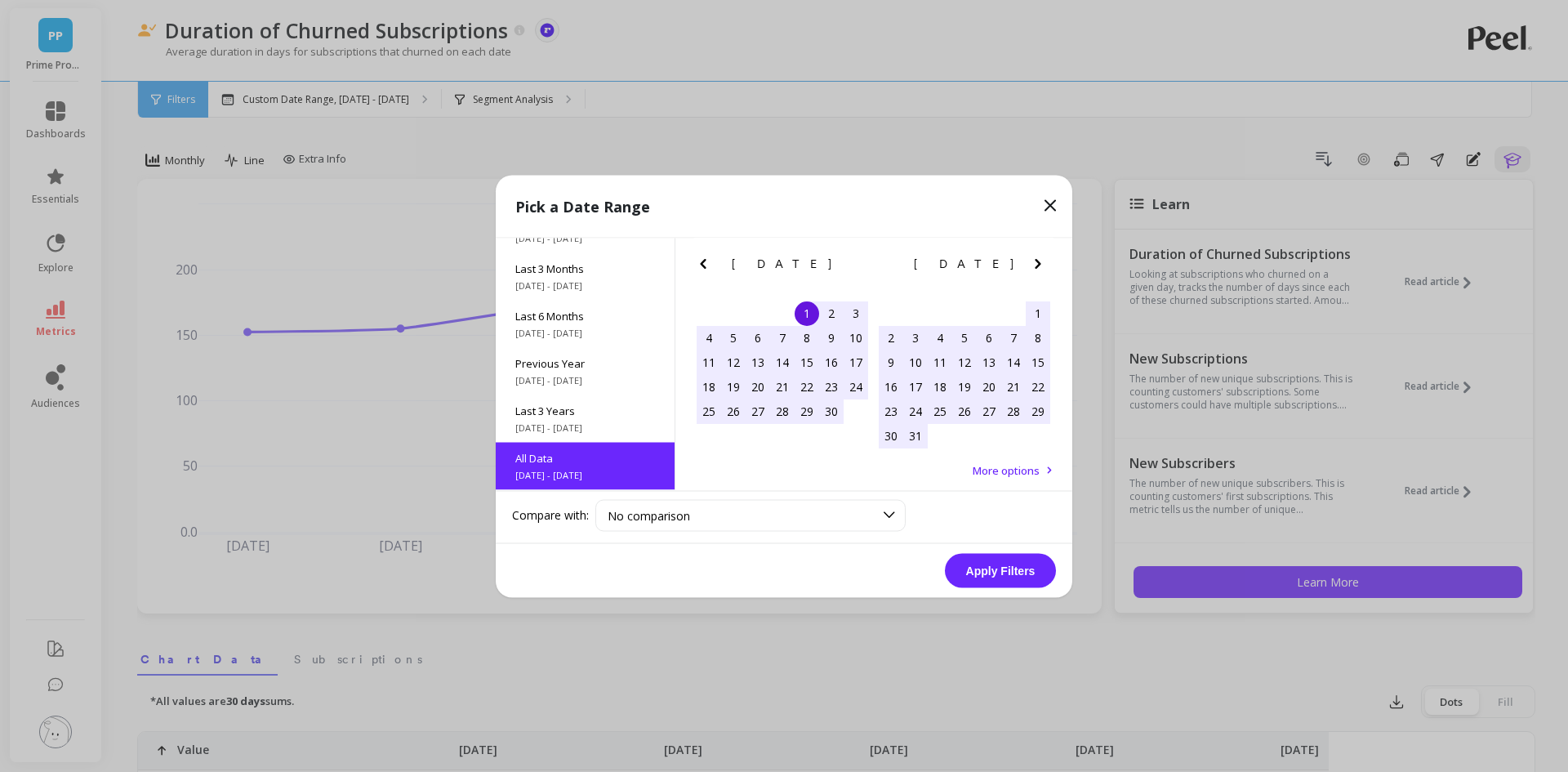
click at [979, 555] on button "Apply Filters" at bounding box center [1000, 570] width 111 height 34
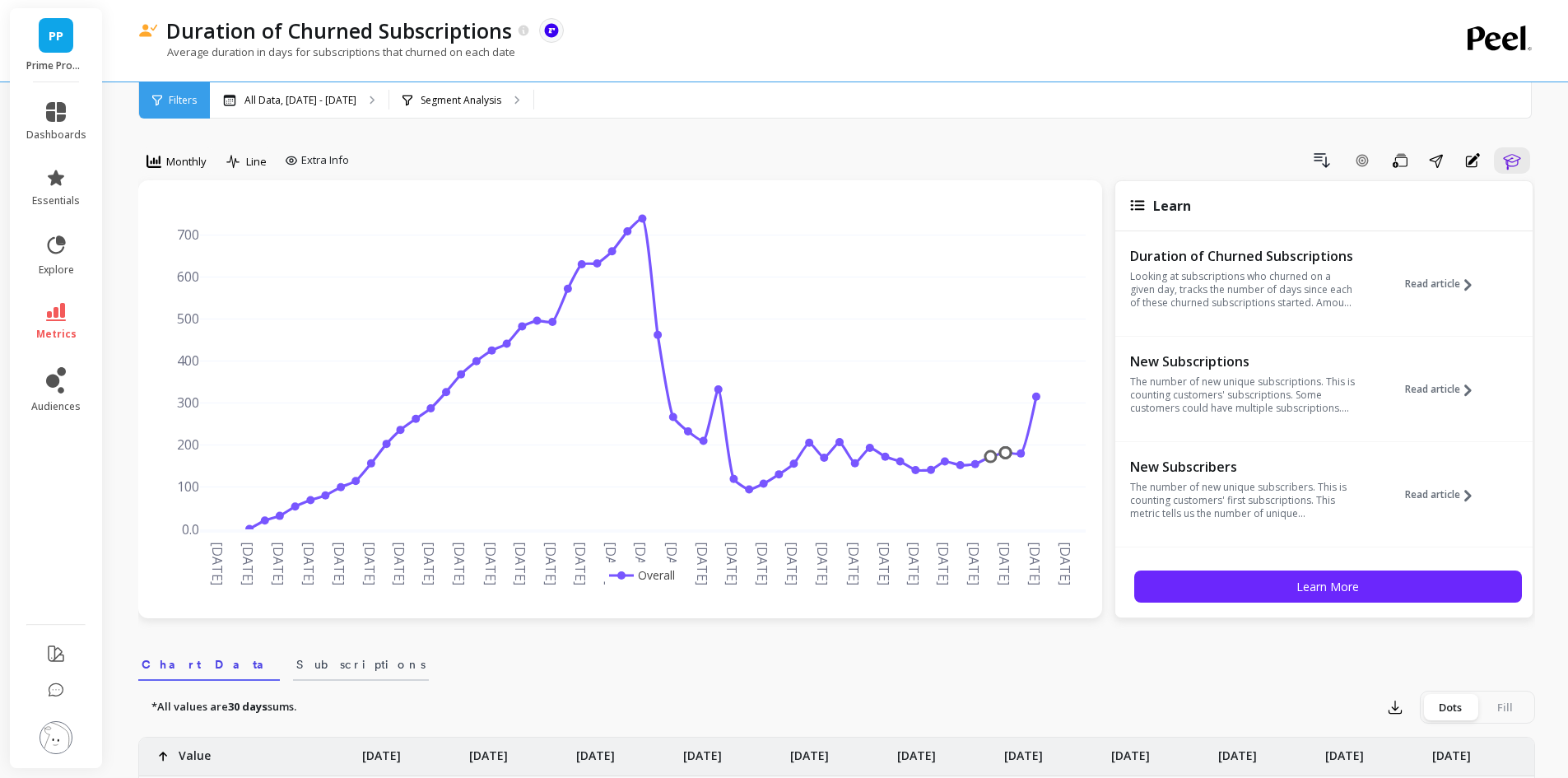
click at [296, 670] on span "Subscriptions" at bounding box center [361, 664] width 129 height 17
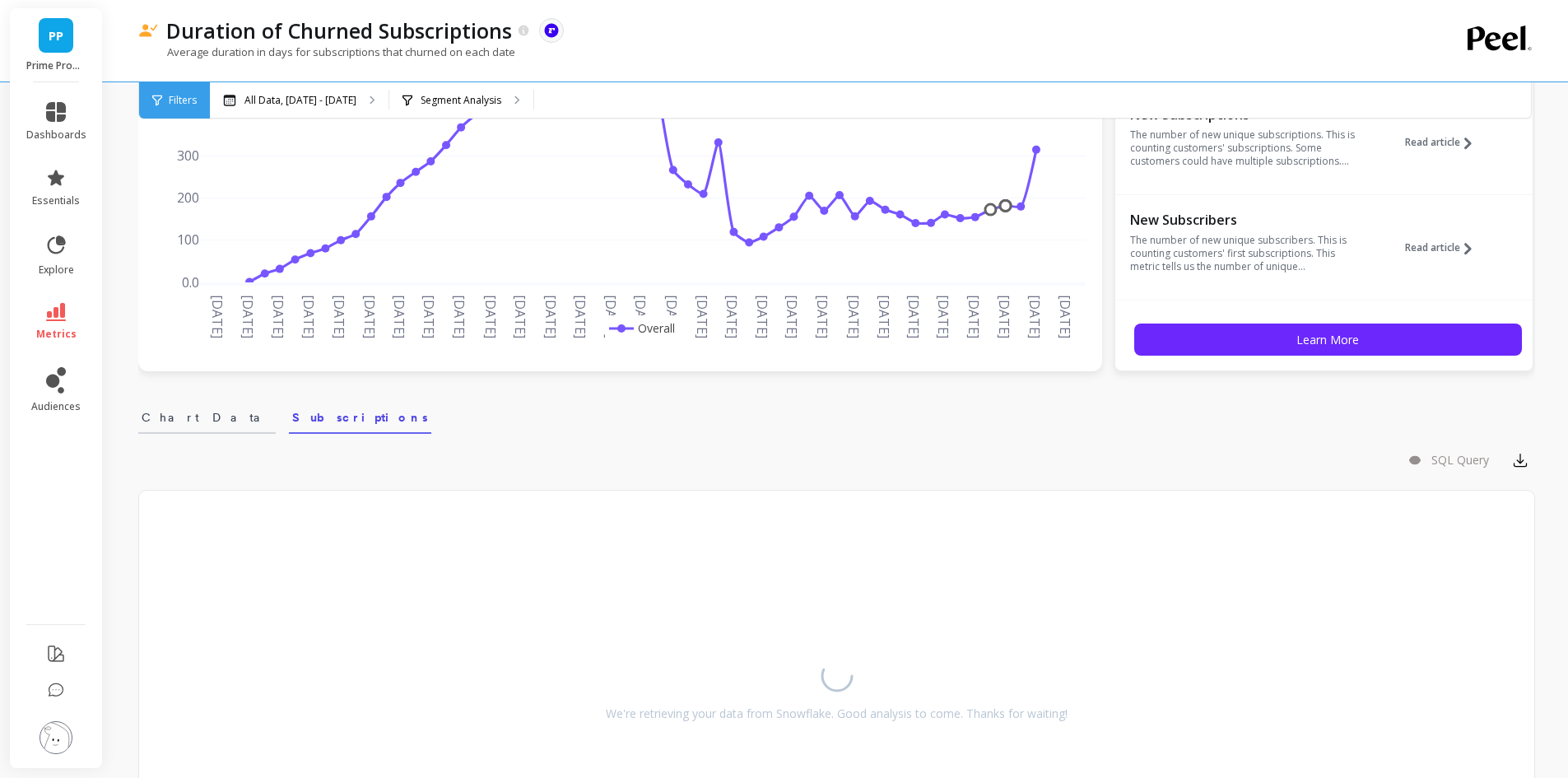
click at [161, 420] on span "Chart Data" at bounding box center [208, 417] width 131 height 17
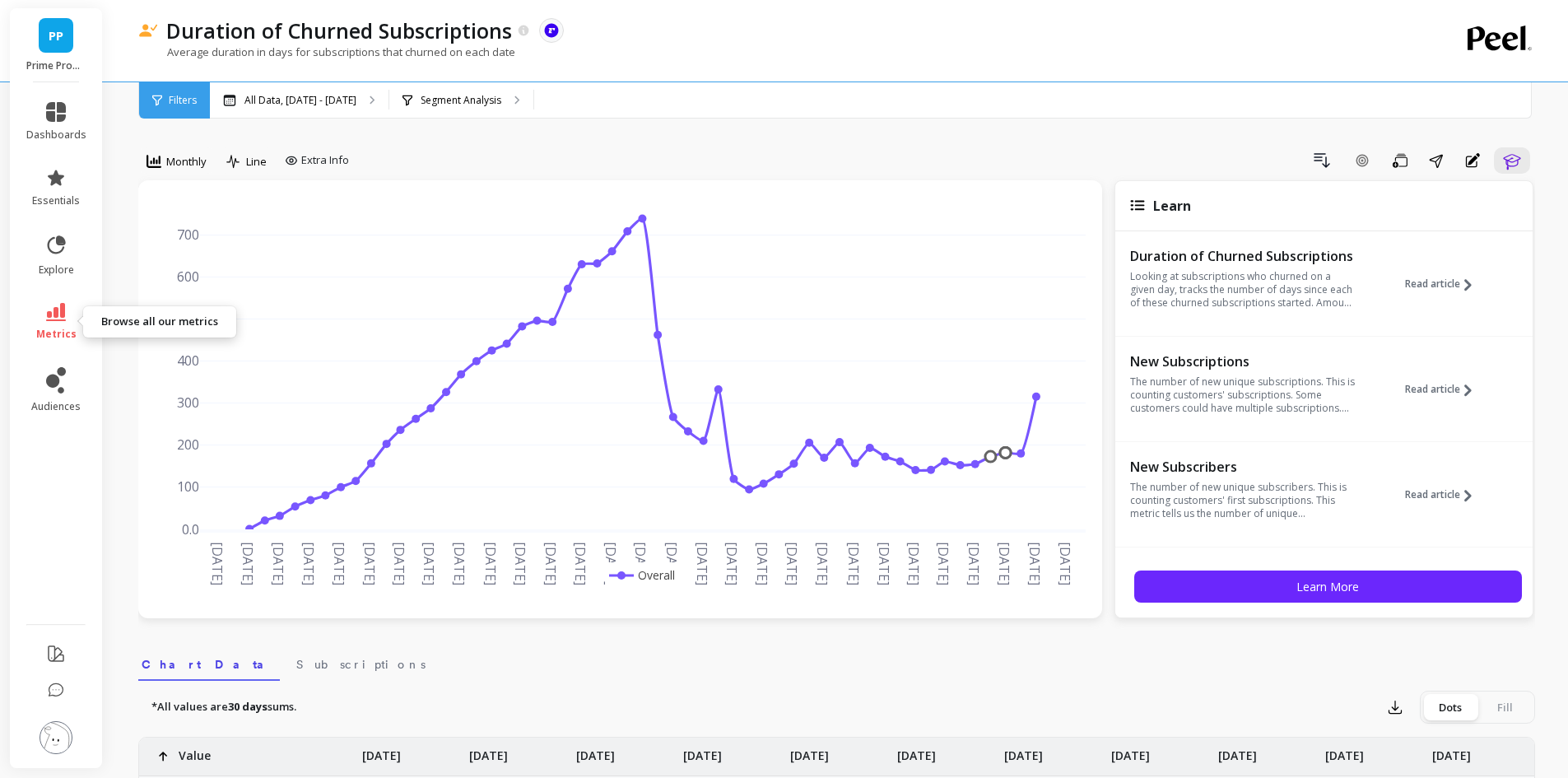
click at [60, 314] on icon at bounding box center [56, 312] width 20 height 18
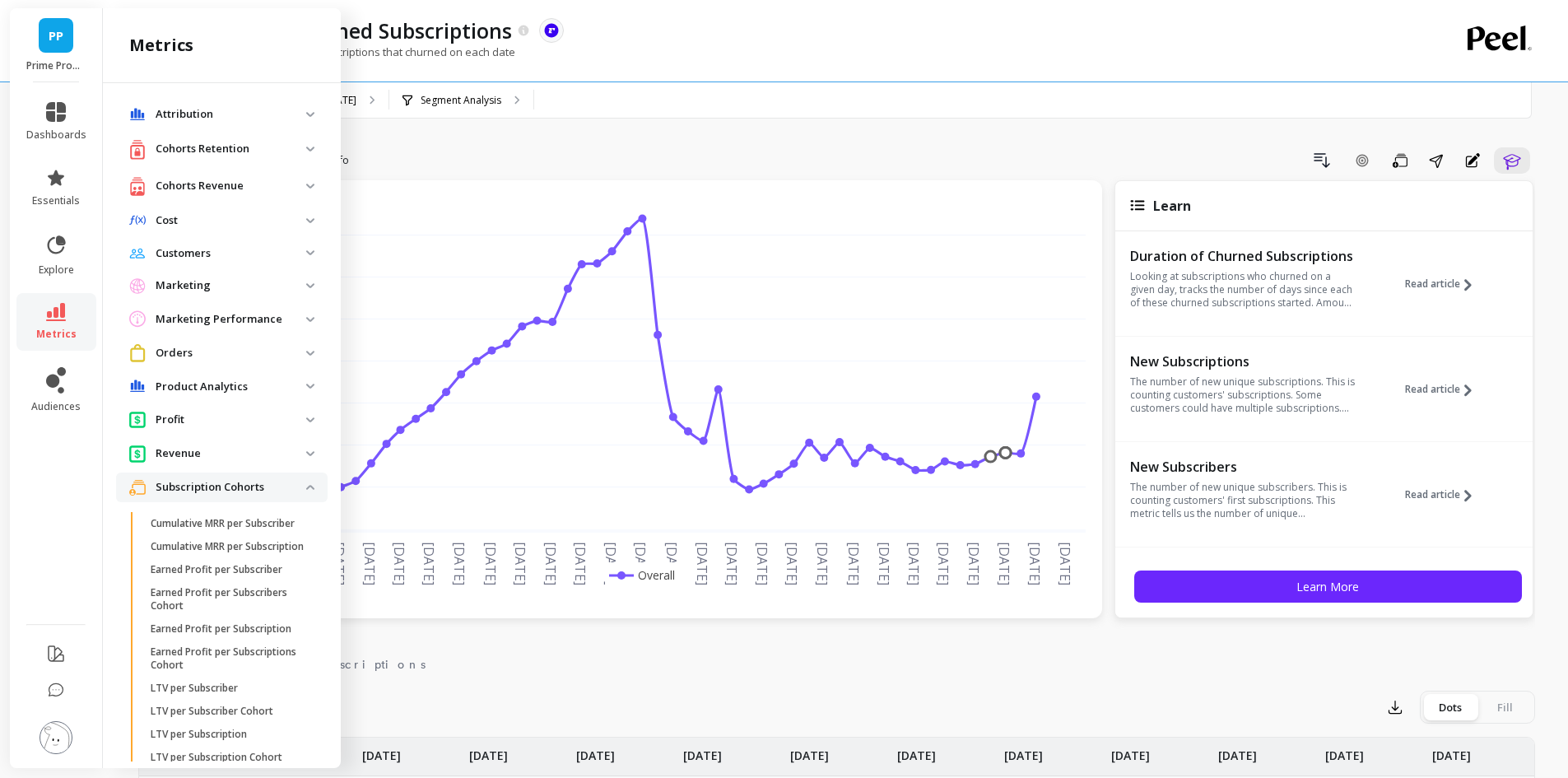
scroll to position [659, 0]
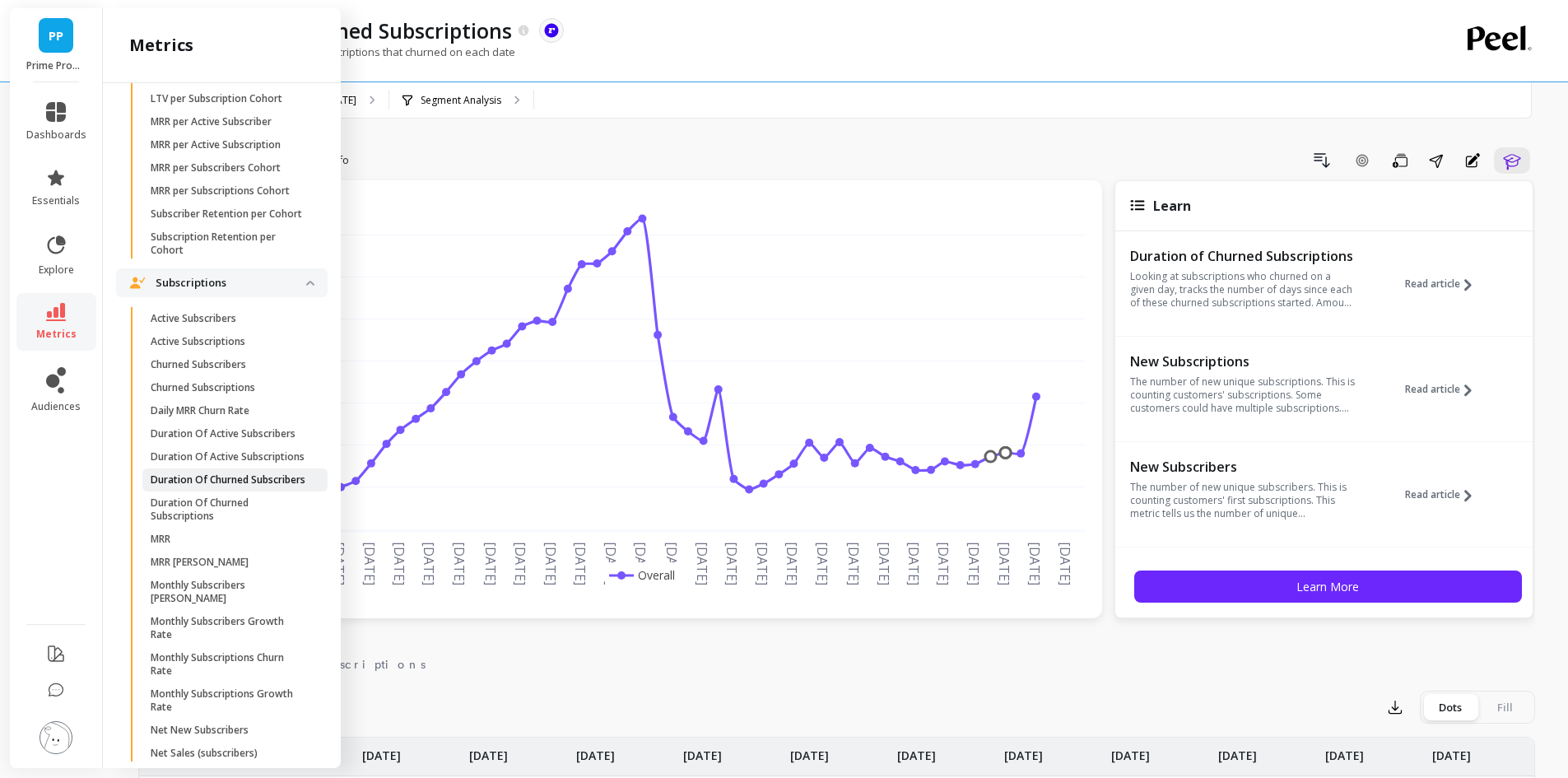
click at [246, 487] on p "Duration Of Churned Subscribers" at bounding box center [228, 480] width 155 height 13
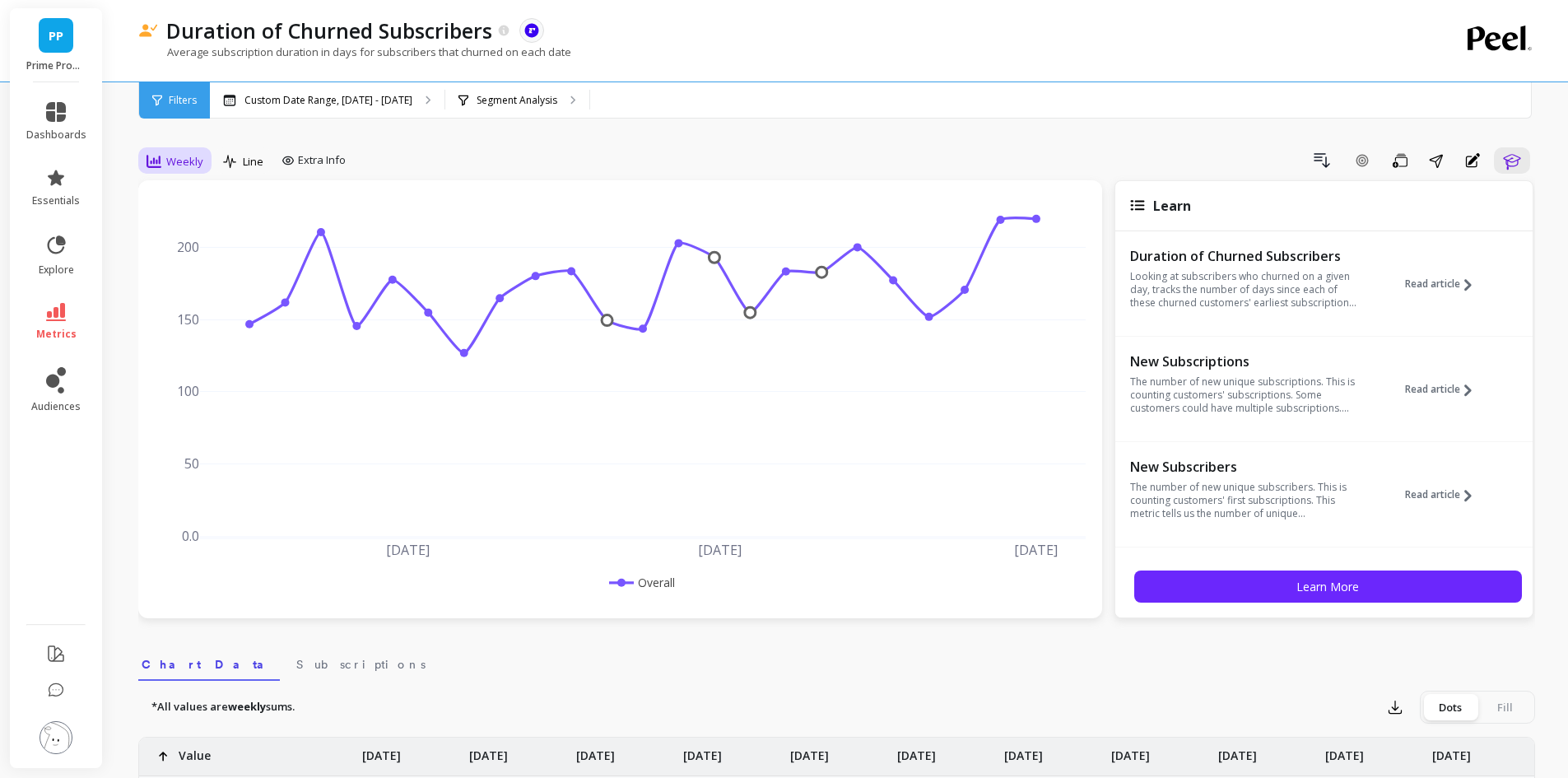
click at [170, 160] on span "Weekly" at bounding box center [185, 162] width 37 height 16
click at [179, 294] on div "Monthly" at bounding box center [200, 293] width 94 height 16
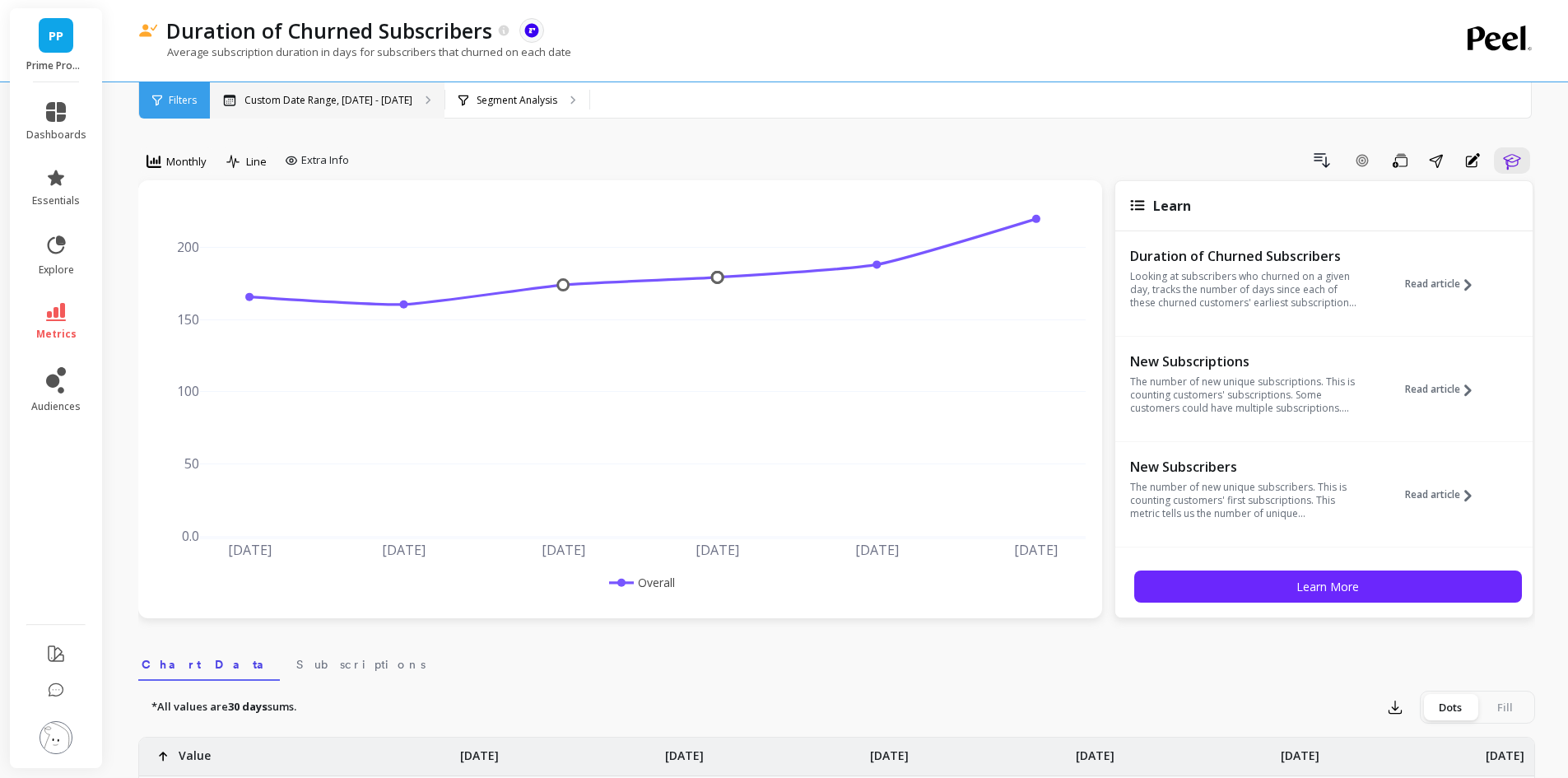
click at [310, 114] on div "Custom Date Range, [DATE] - [DATE]" at bounding box center [327, 100] width 235 height 36
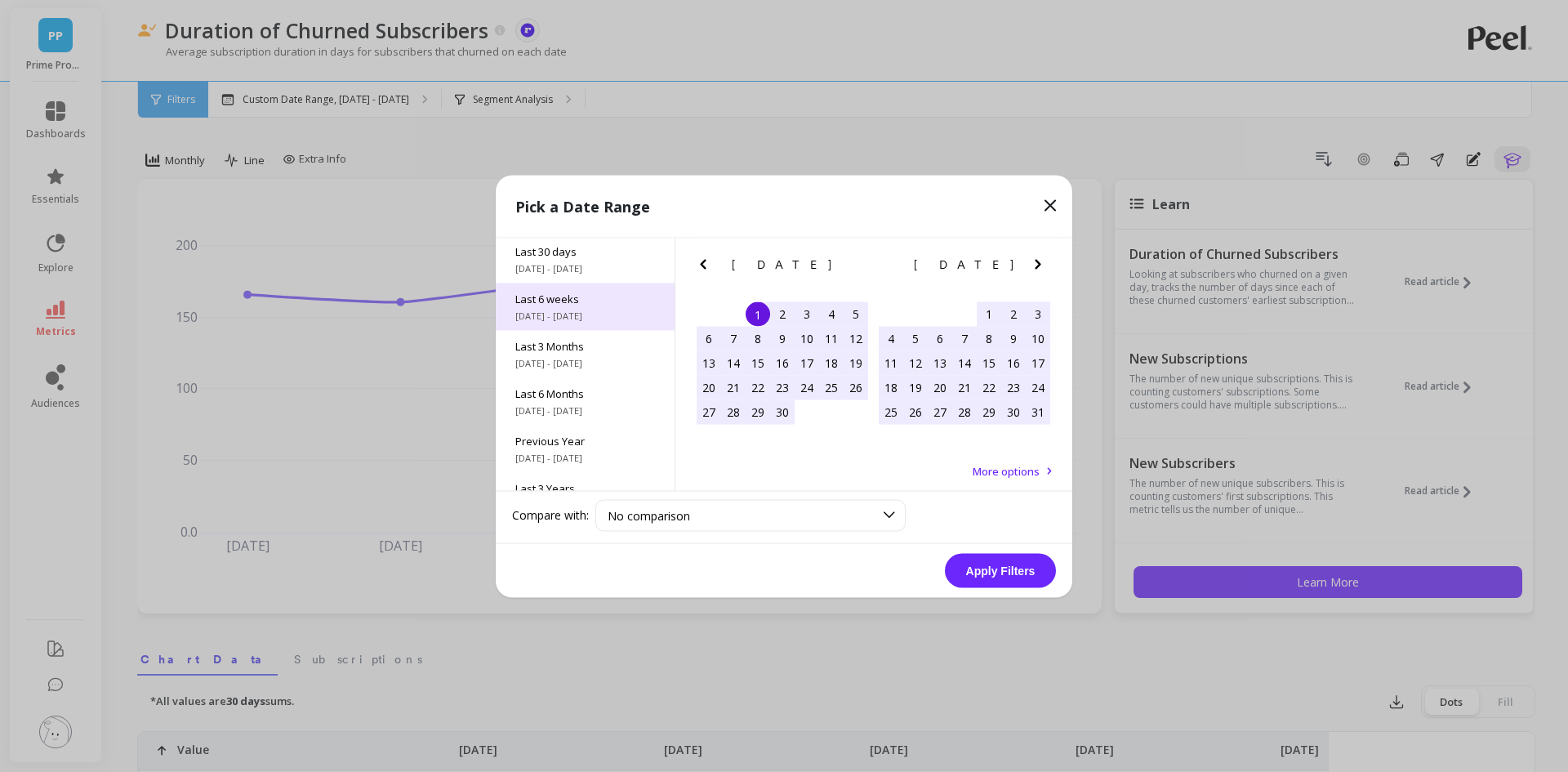
scroll to position [222, 0]
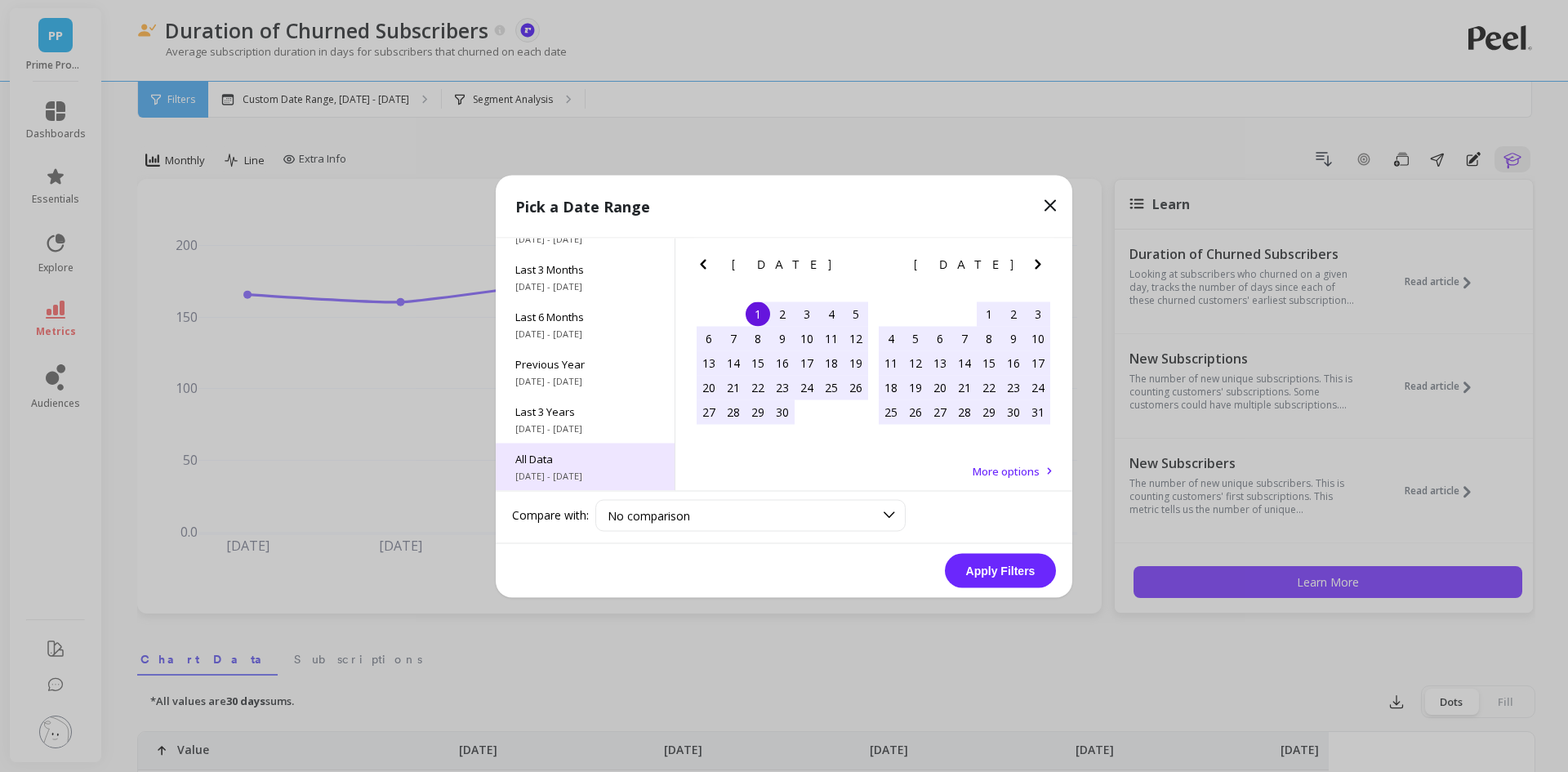
click at [587, 467] on div "All Data [DATE] - [DATE]" at bounding box center [585, 467] width 179 height 48
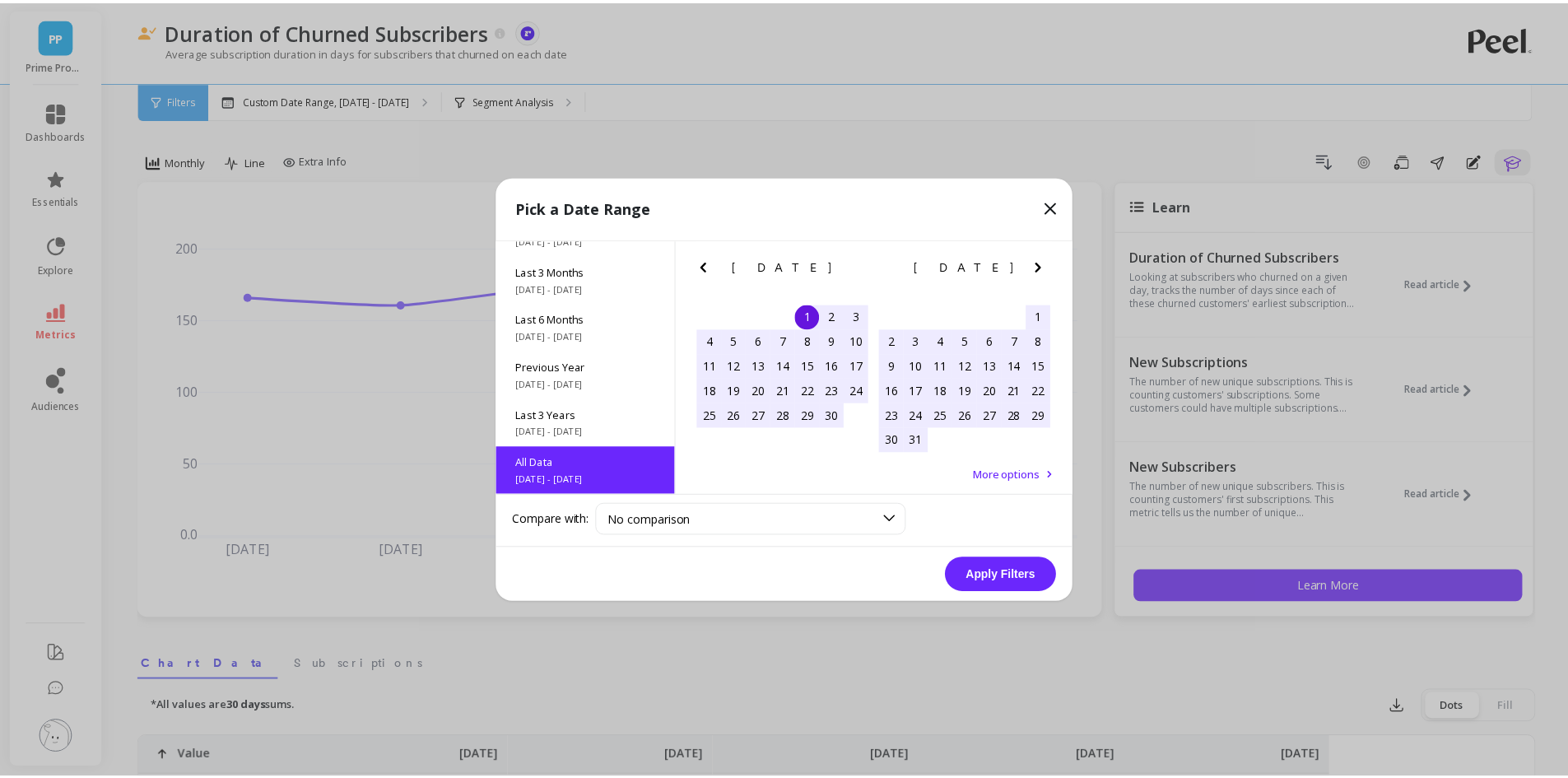
scroll to position [1, 0]
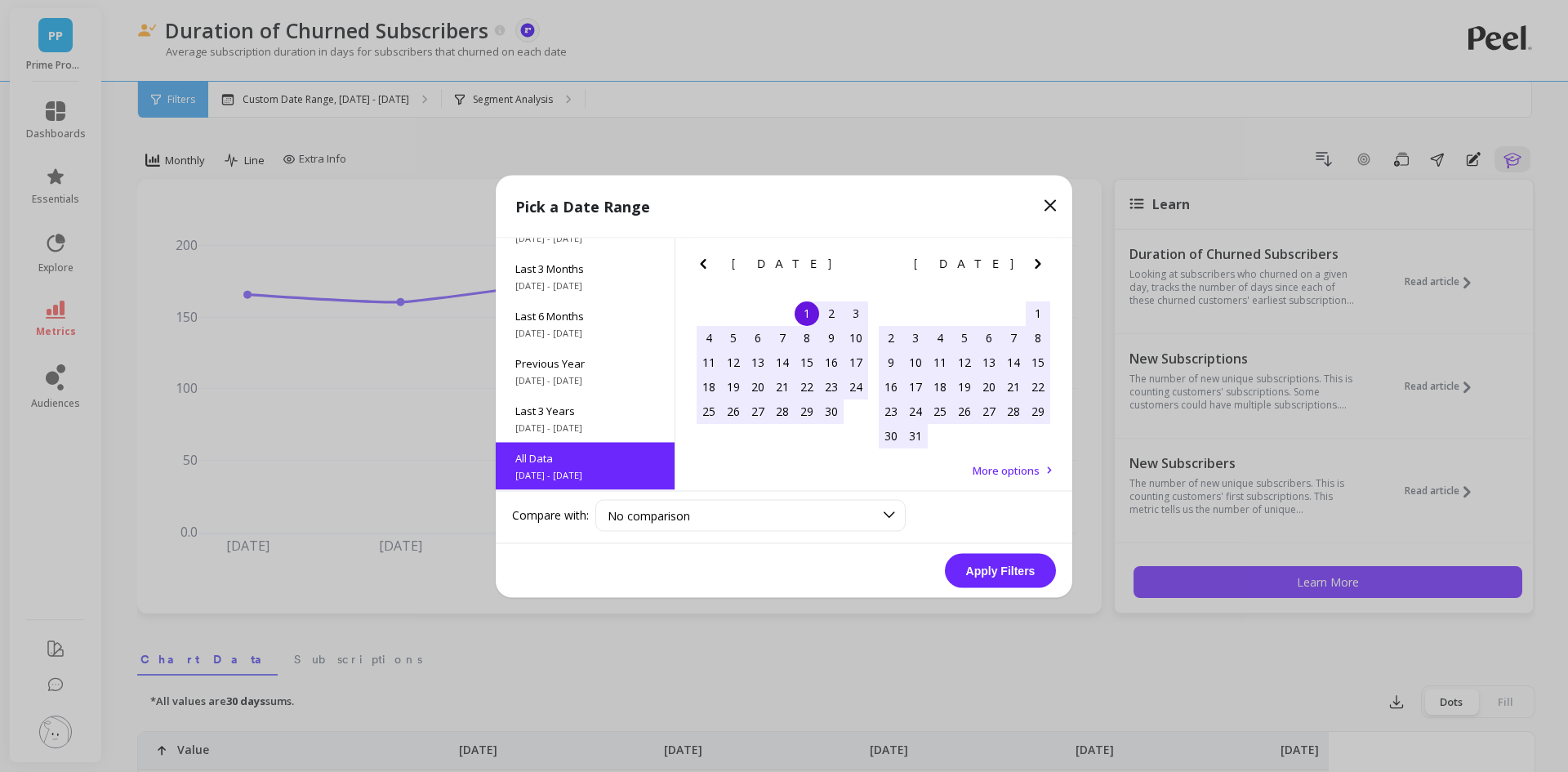
click at [987, 583] on button "Apply Filters" at bounding box center [1000, 570] width 111 height 34
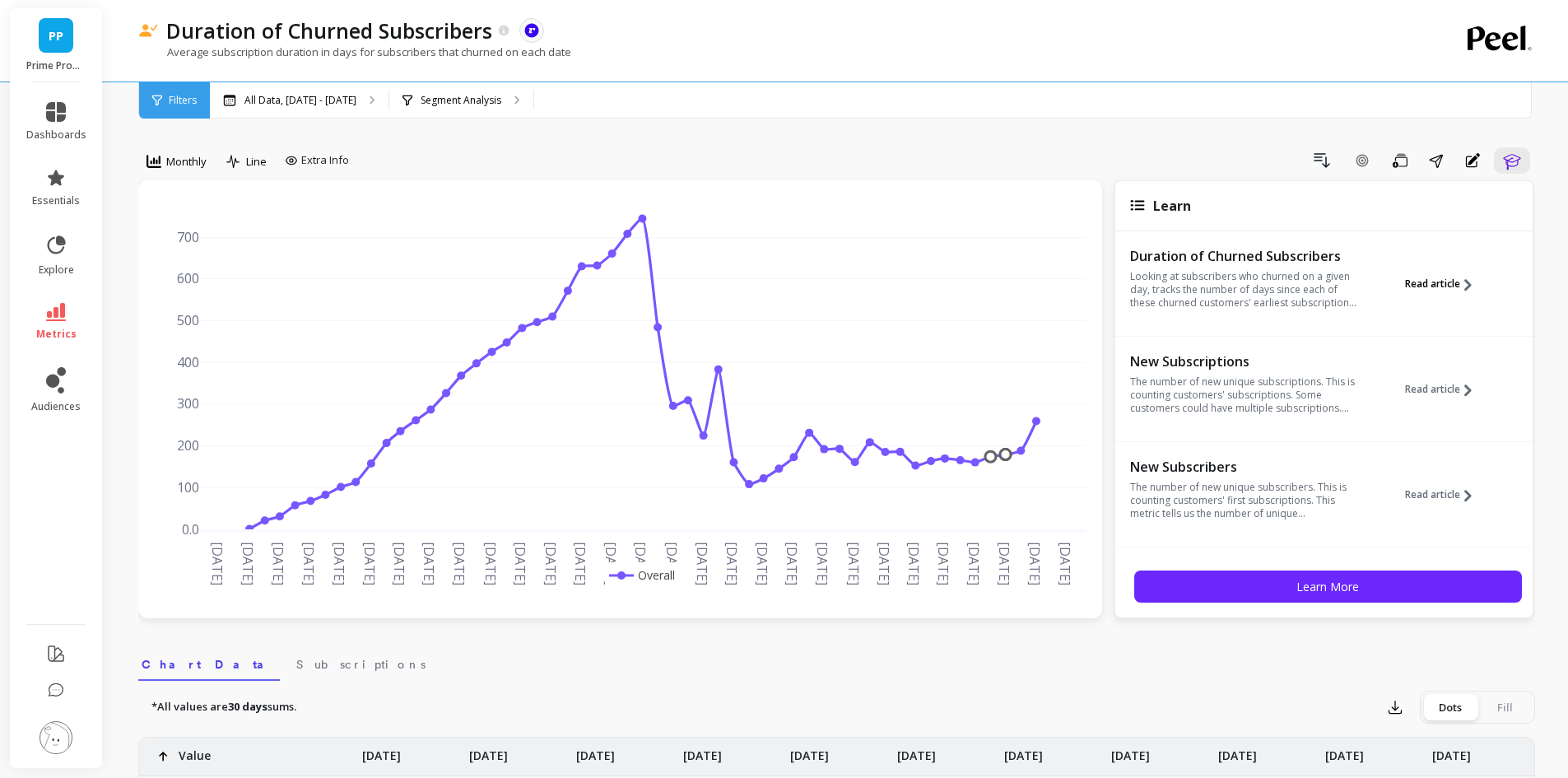
click at [1406, 294] on button "Read article" at bounding box center [1445, 284] width 79 height 75
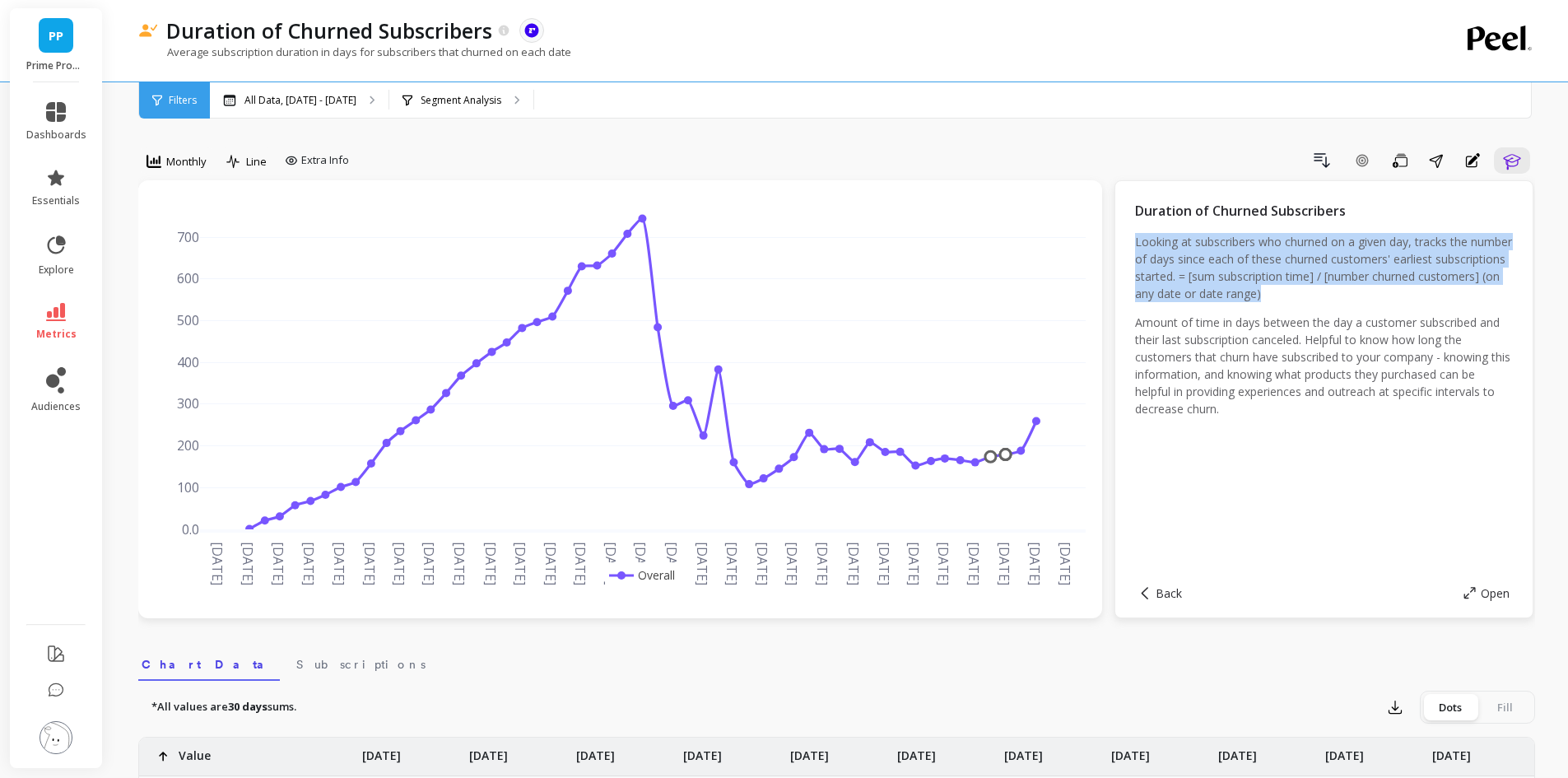
drag, startPoint x: 1349, startPoint y: 293, endPoint x: 1133, endPoint y: 236, distance: 223.4
click at [1133, 236] on div "Duration of Churned Subscribers Looking at subscribers who churned on a given d…" at bounding box center [1324, 399] width 419 height 438
copy p "Looking at subscribers who churned on a given day, tracks the number of days si…"
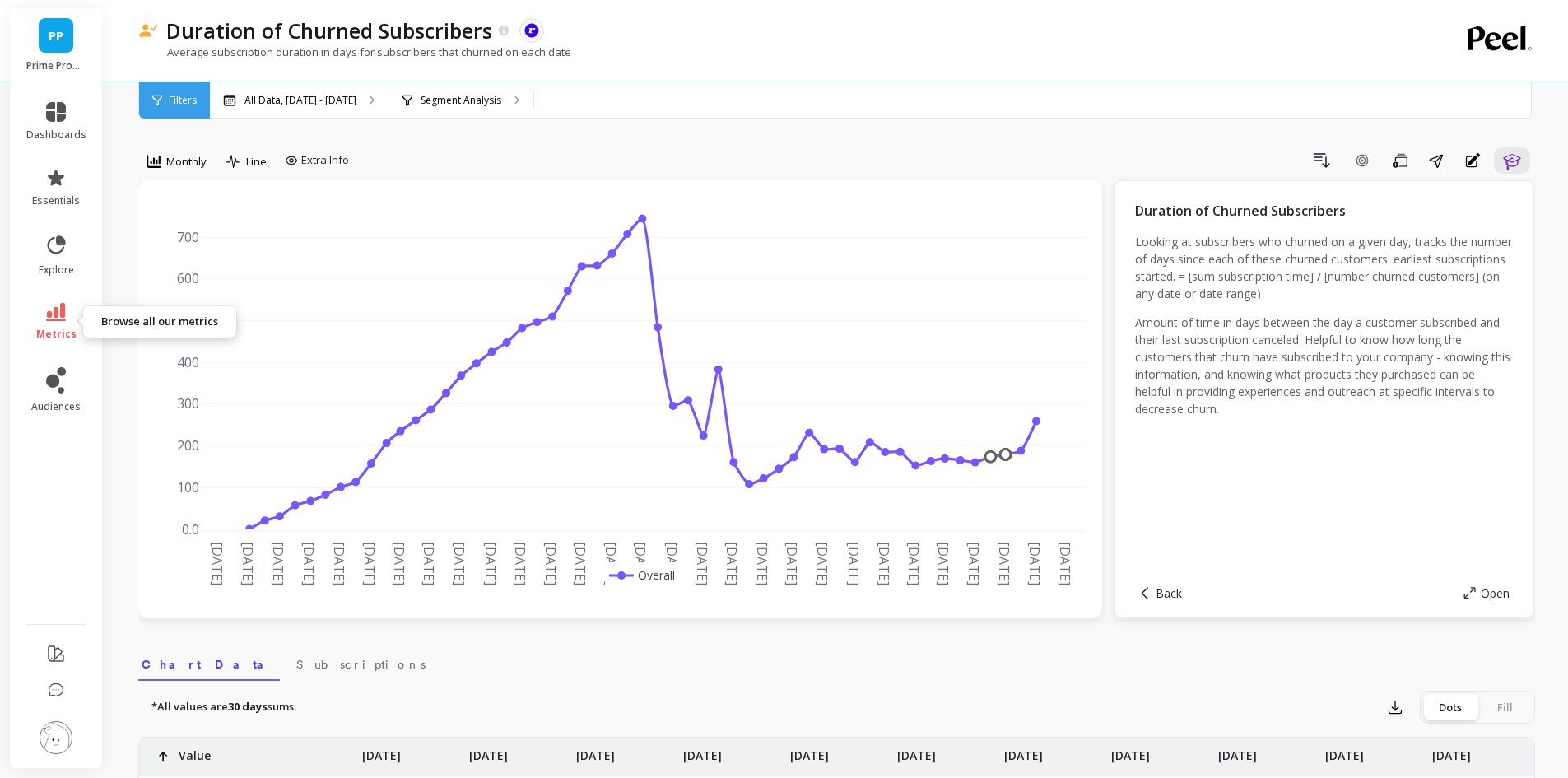
click at [57, 309] on icon at bounding box center [56, 312] width 20 height 18
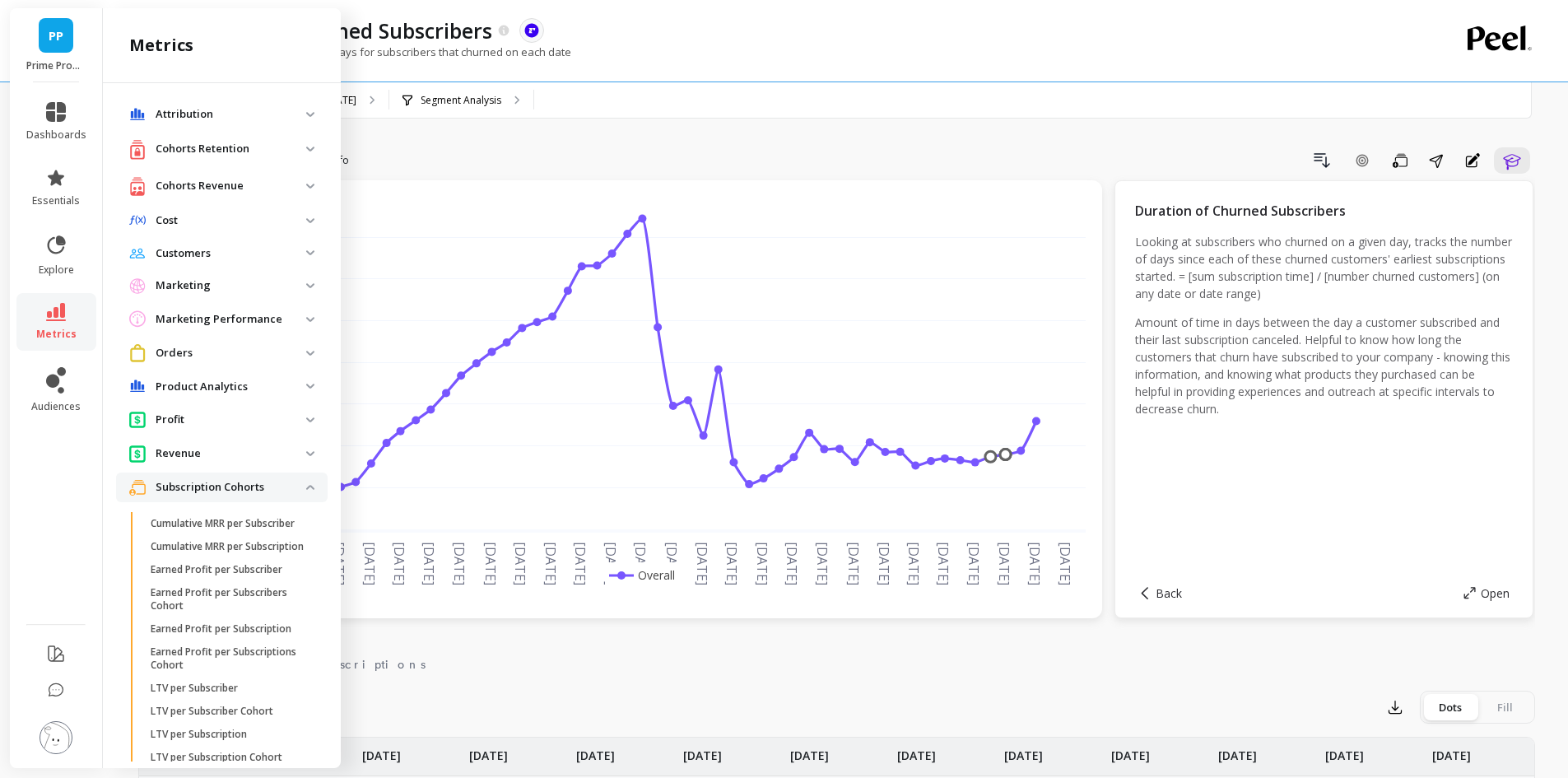
scroll to position [659, 0]
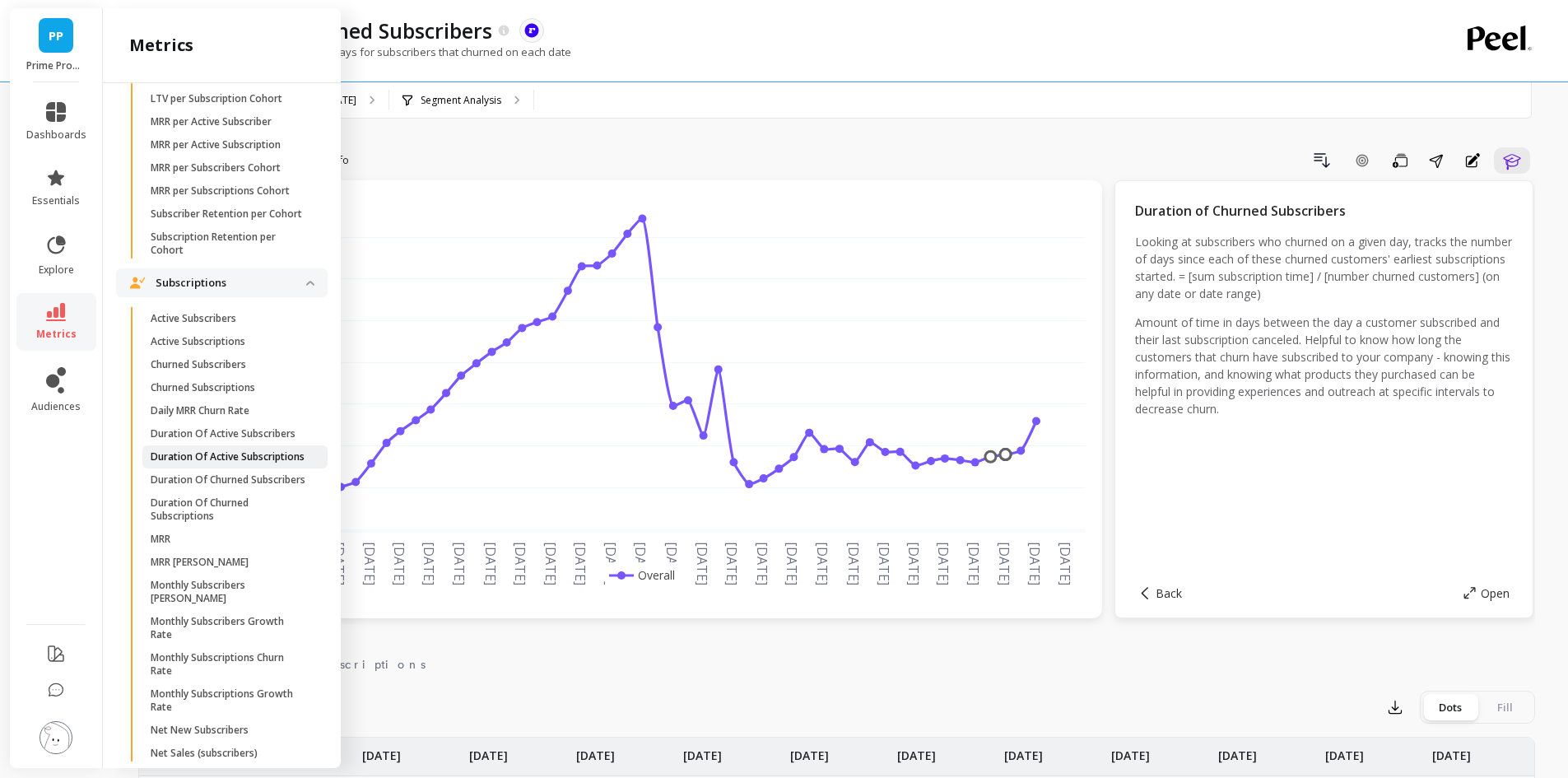
click at [252, 464] on p "Duration Of Active Subscriptions" at bounding box center [228, 457] width 154 height 13
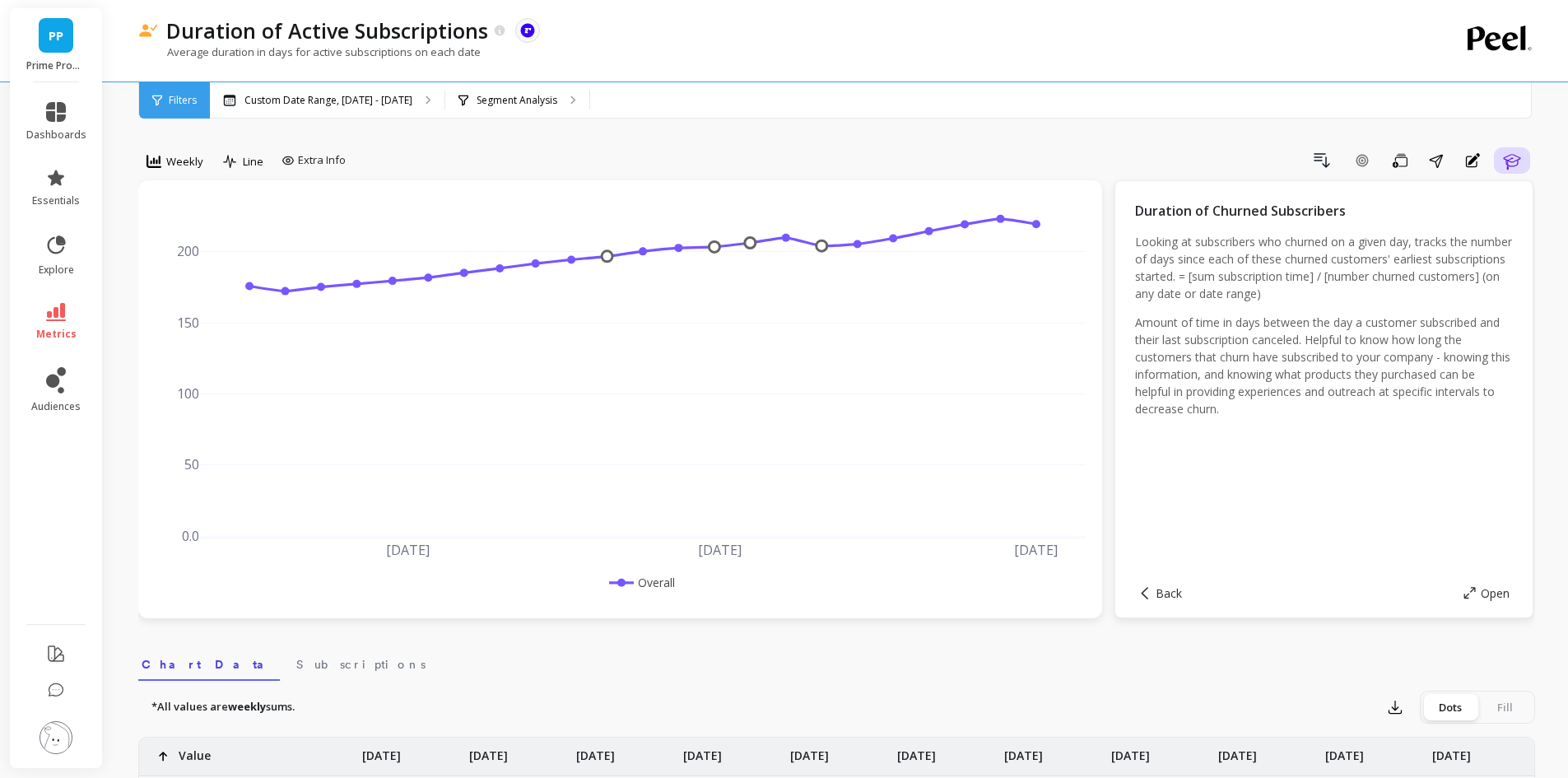
click at [1517, 154] on icon "button" at bounding box center [1512, 161] width 20 height 20
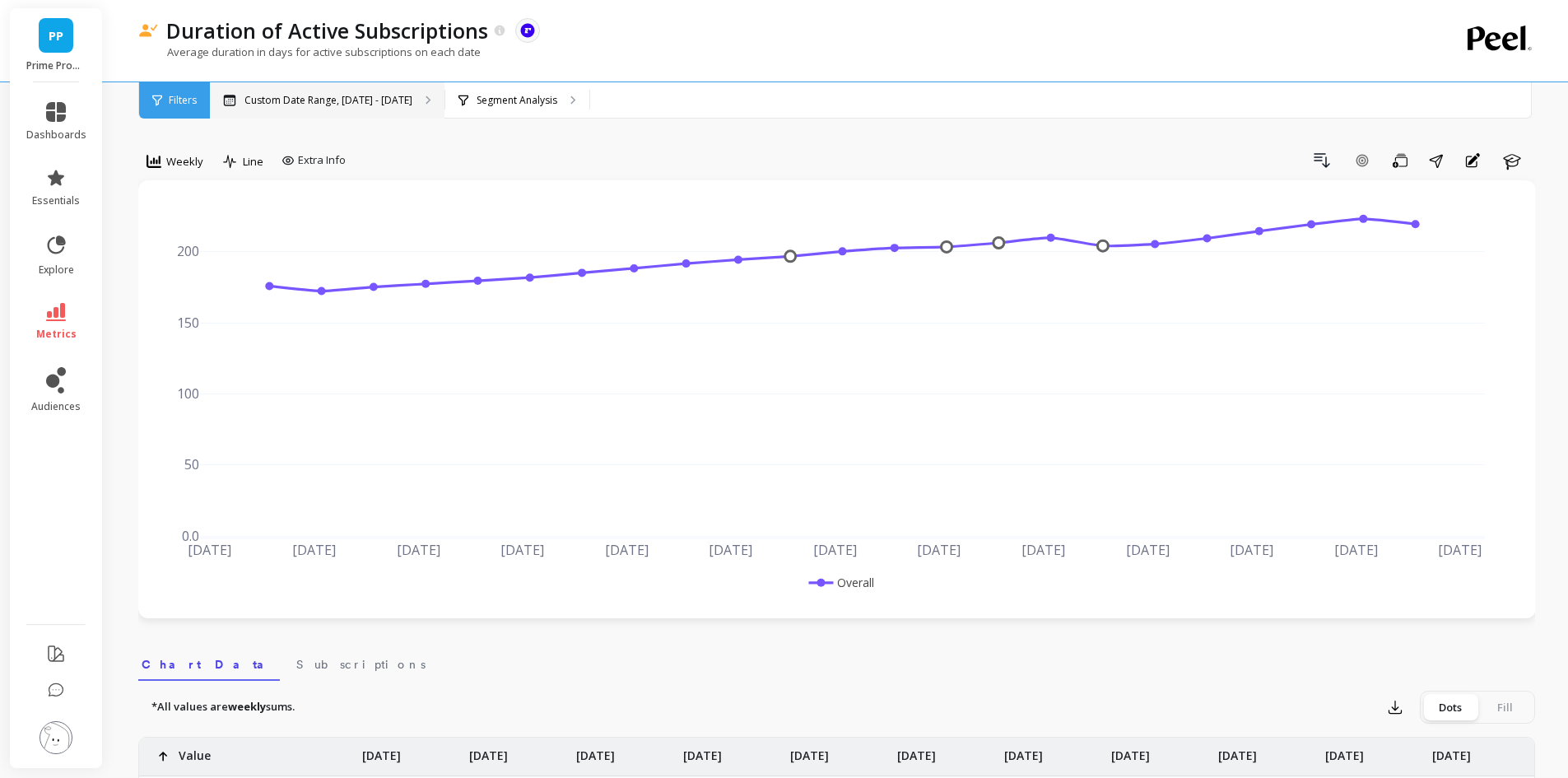
click at [311, 99] on p "Custom Date Range, [DATE] - [DATE]" at bounding box center [328, 100] width 168 height 13
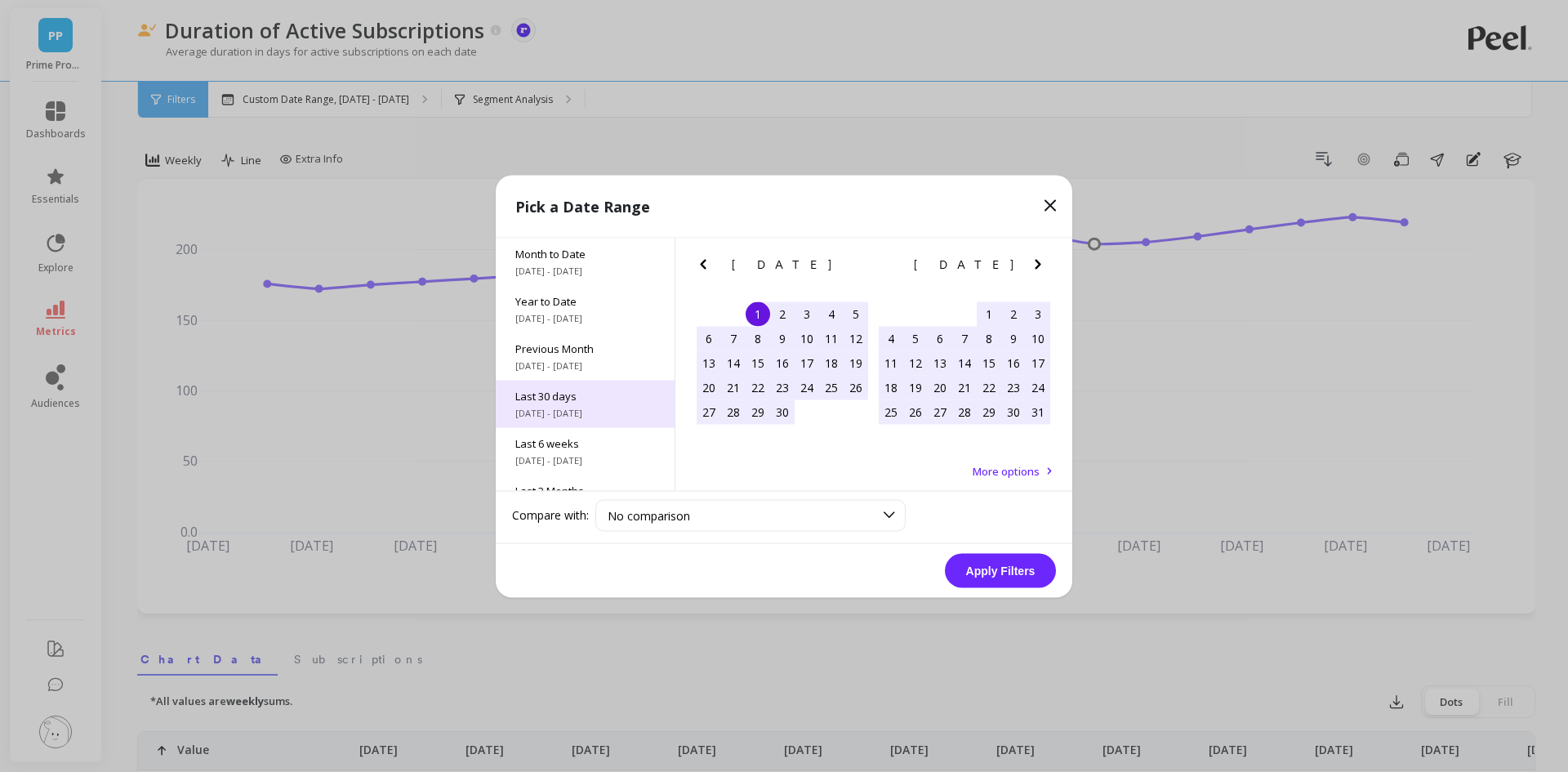
scroll to position [222, 0]
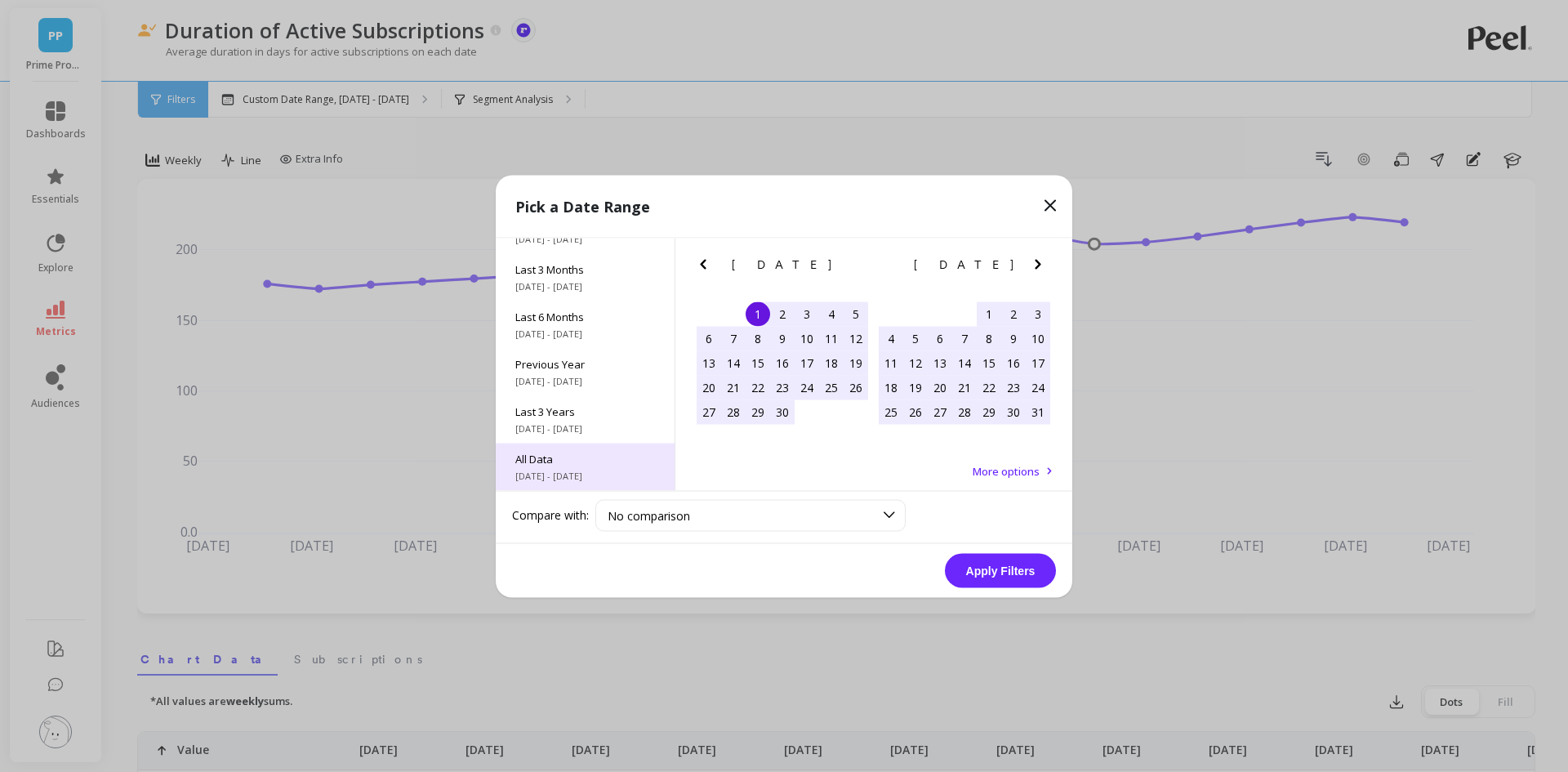
click at [583, 447] on div "All Data [DATE] - [DATE]" at bounding box center [585, 467] width 179 height 48
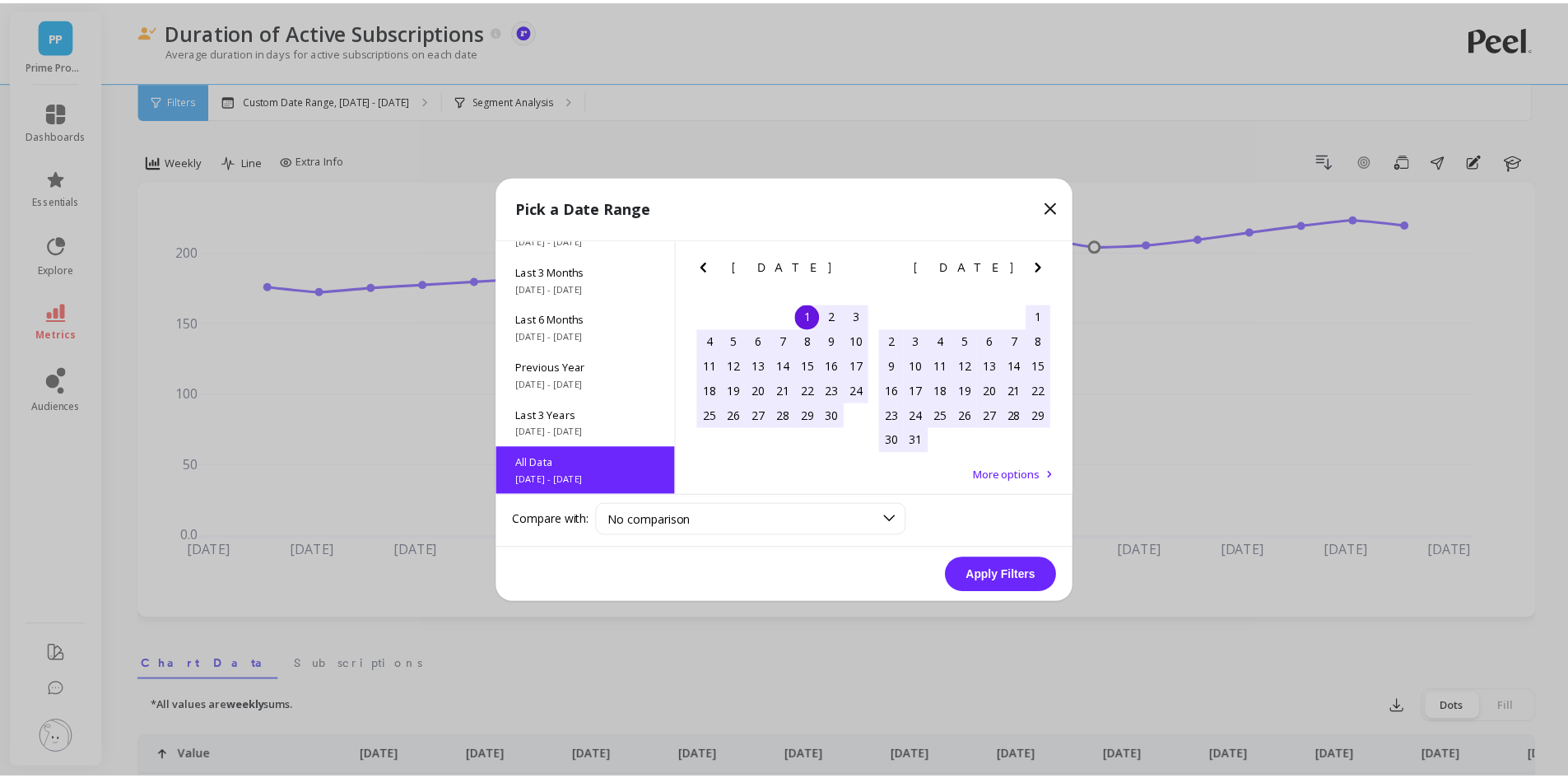
scroll to position [1, 0]
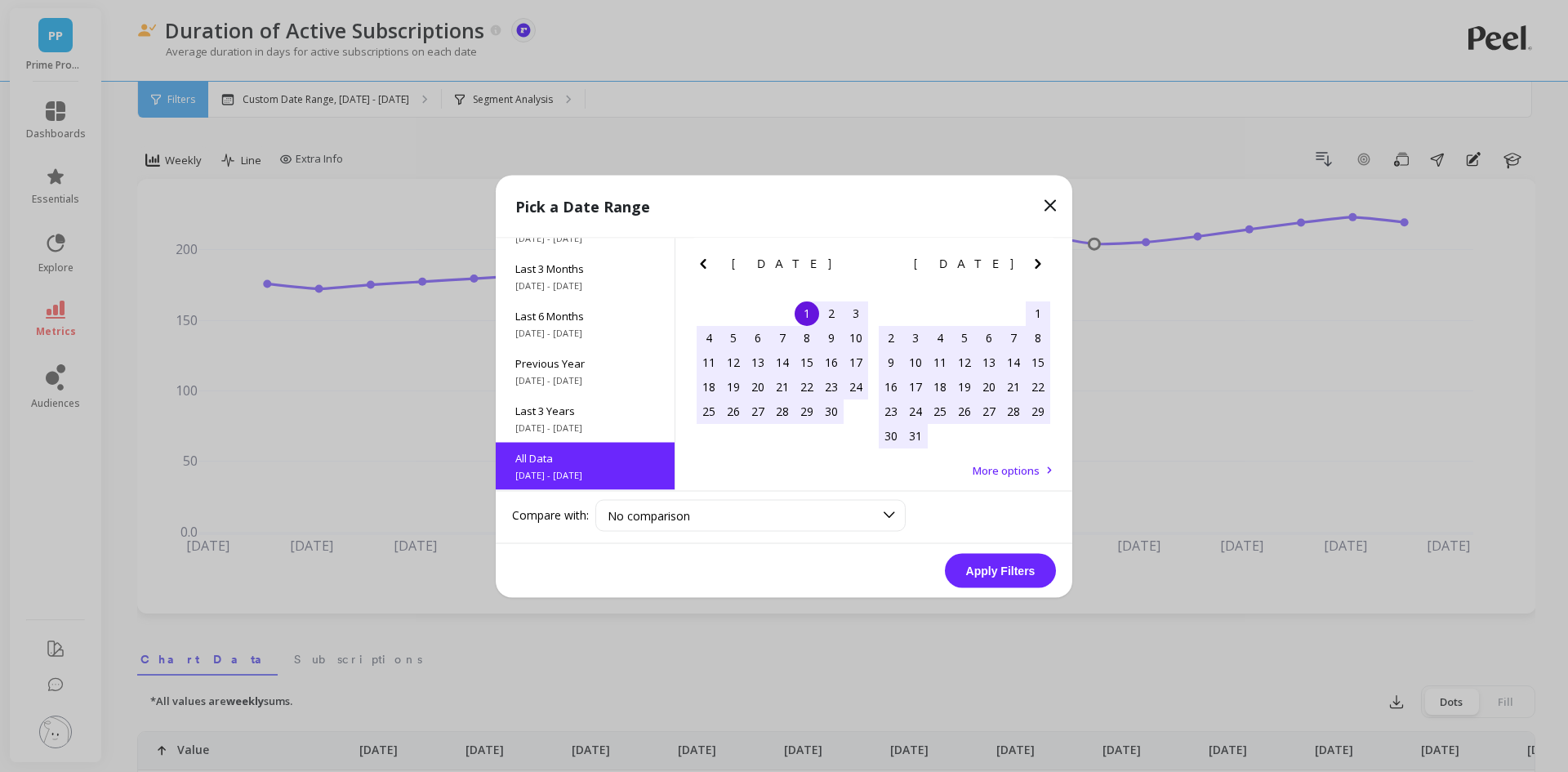
click at [988, 576] on button "Apply Filters" at bounding box center [1000, 570] width 111 height 34
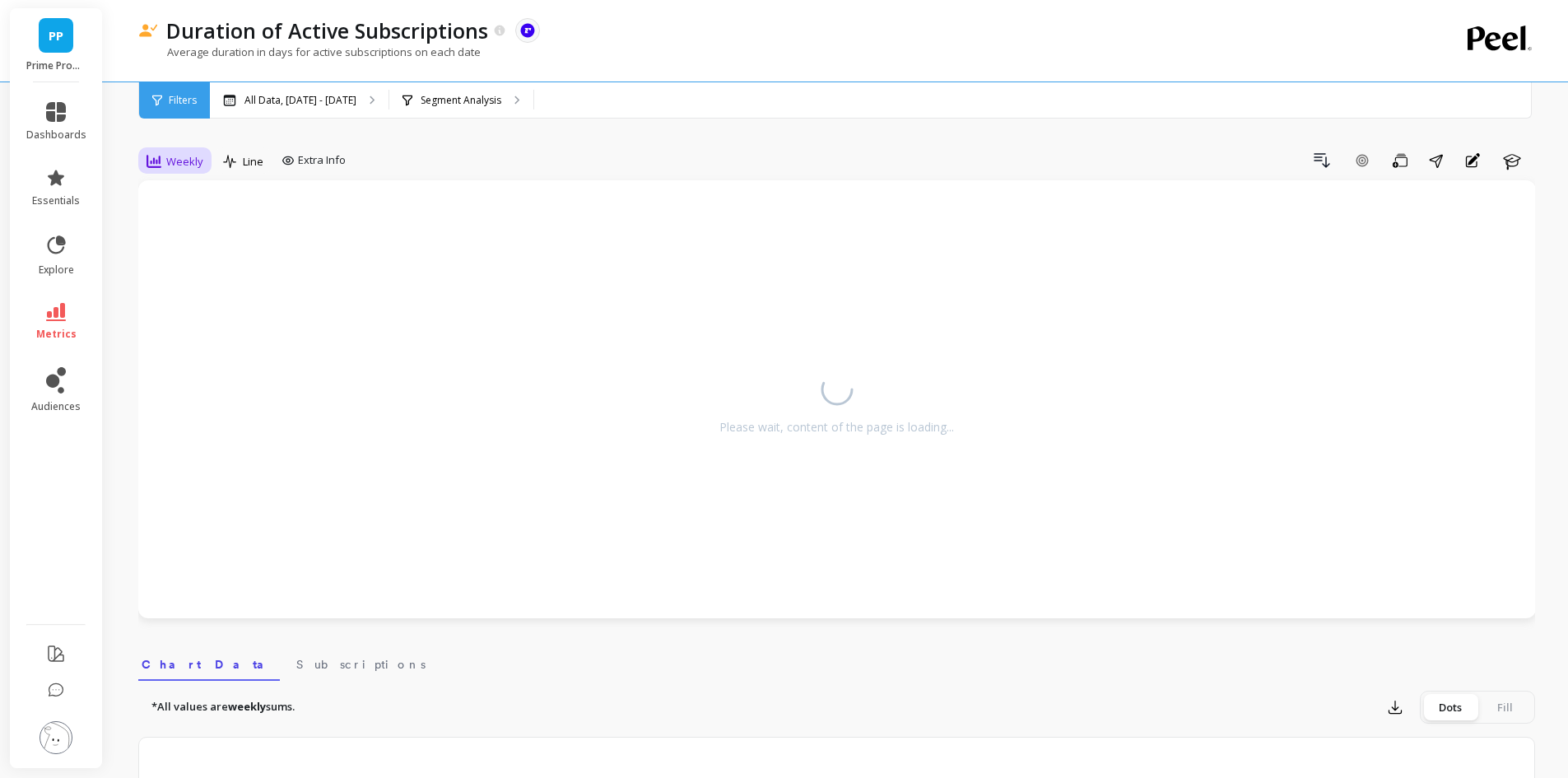
click at [183, 161] on span "Weekly" at bounding box center [185, 162] width 37 height 16
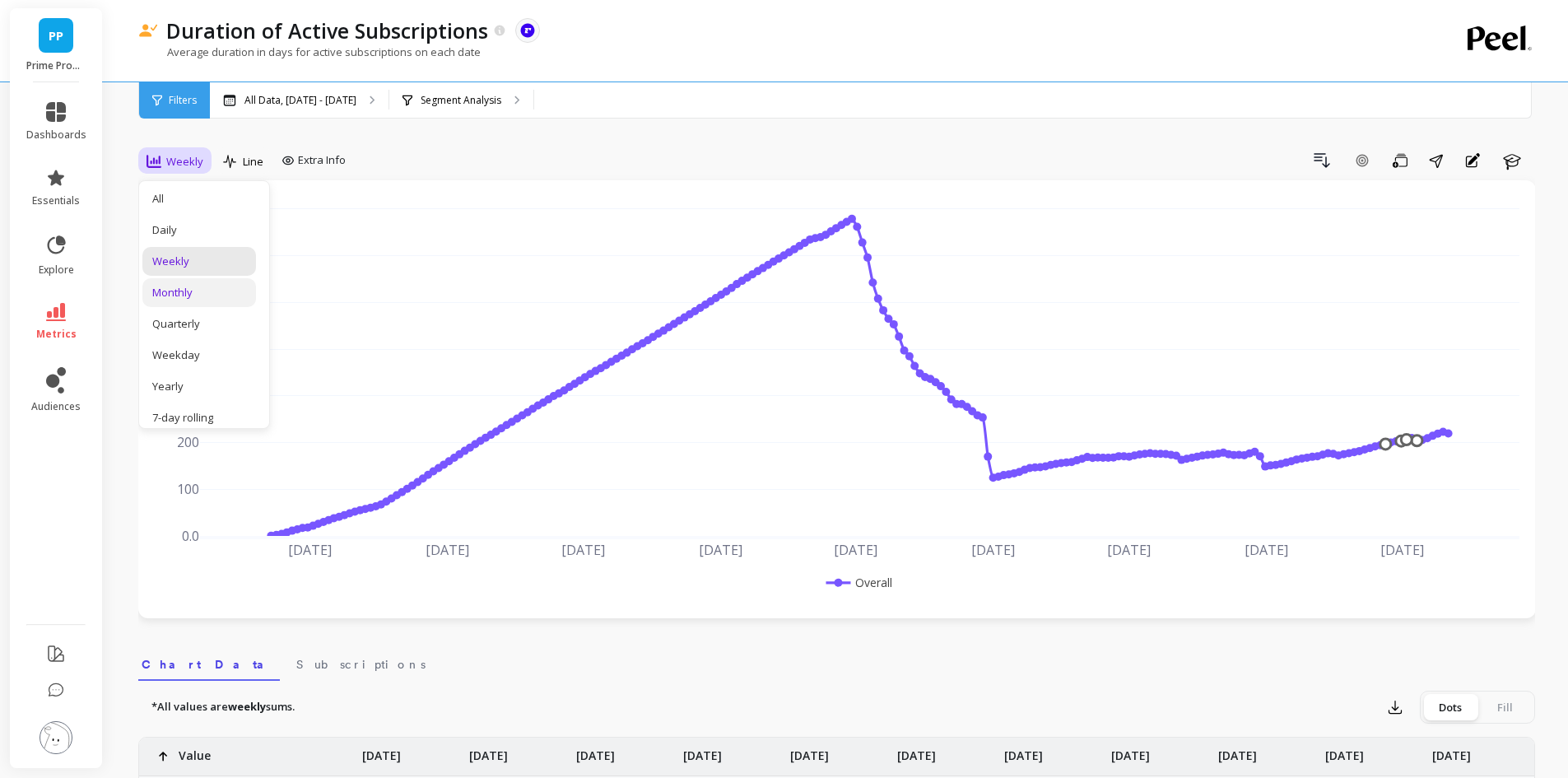
click at [181, 293] on div "Monthly" at bounding box center [200, 293] width 94 height 16
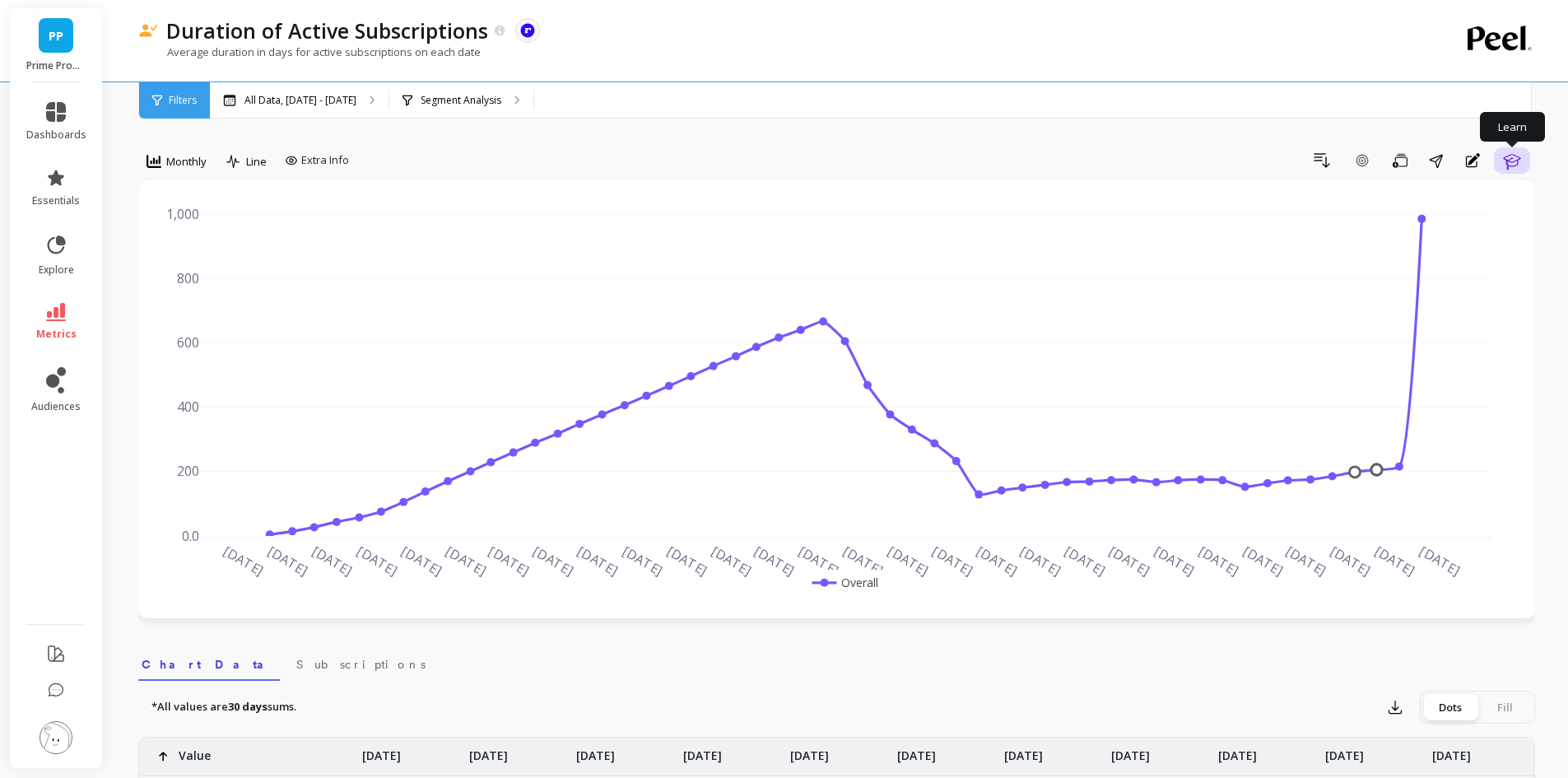
click at [1512, 164] on icon "button" at bounding box center [1512, 161] width 20 height 20
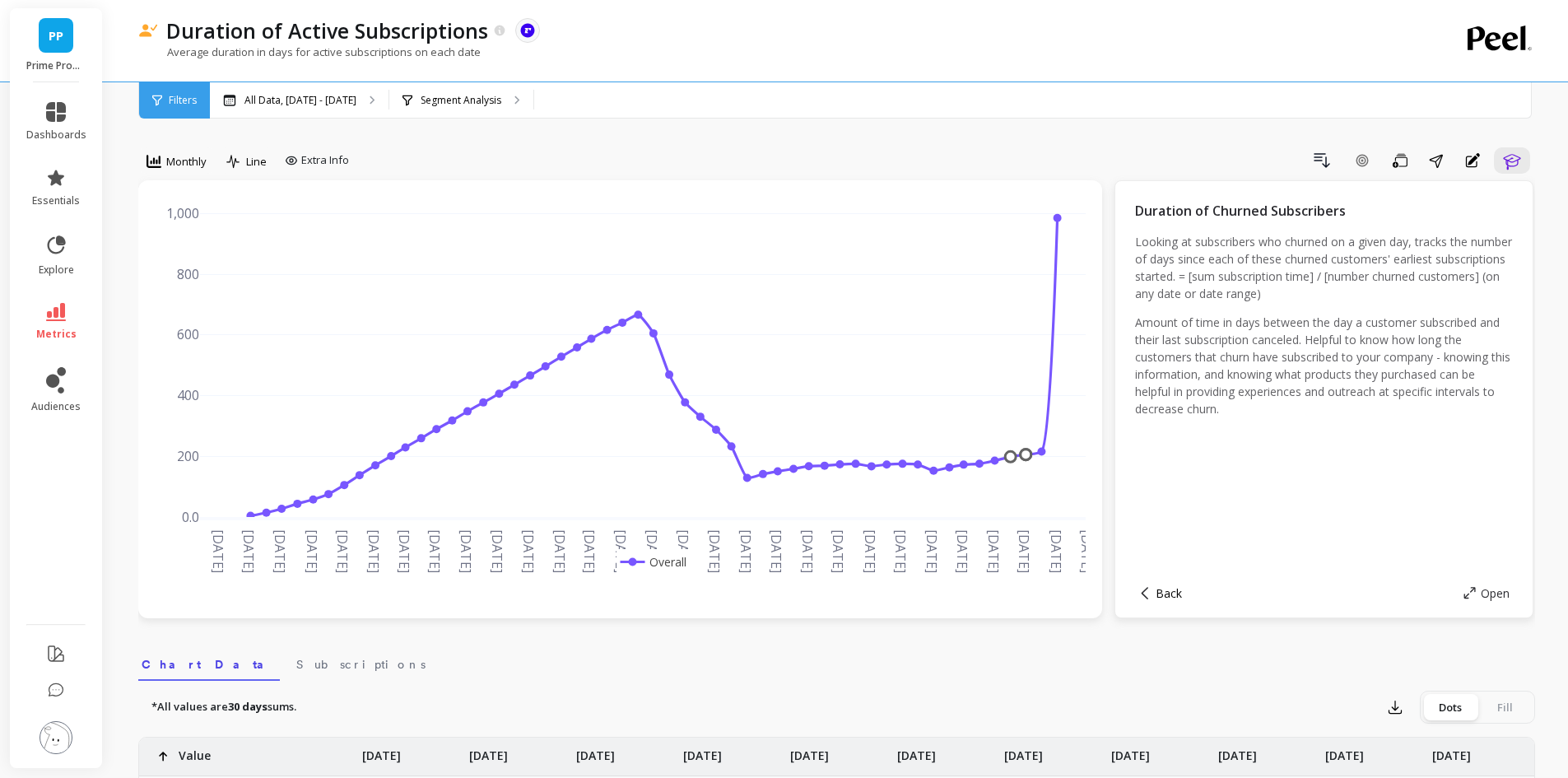
click at [1178, 590] on span "Back" at bounding box center [1169, 593] width 27 height 16
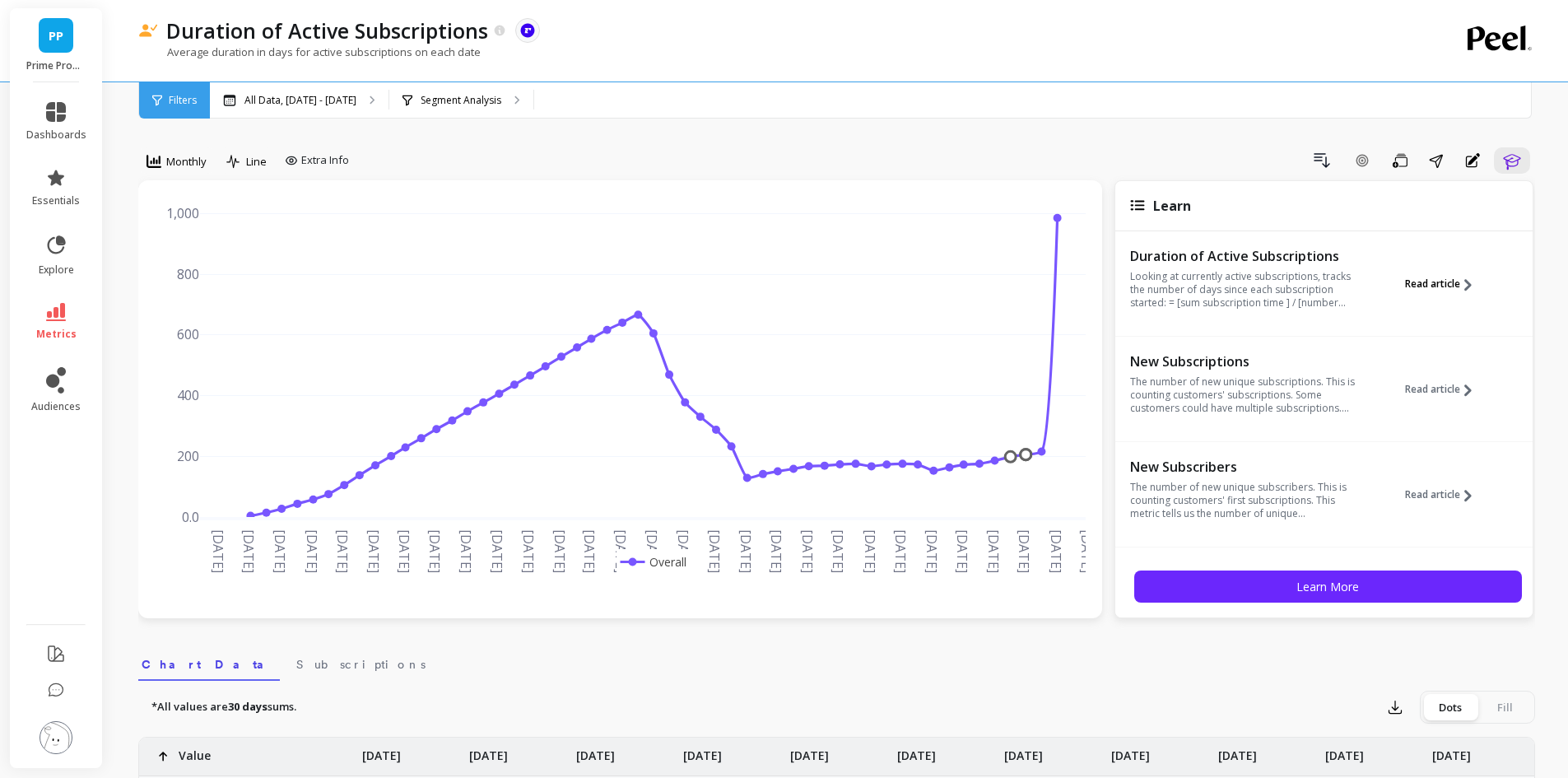
click at [1449, 281] on span "Read article" at bounding box center [1433, 284] width 55 height 13
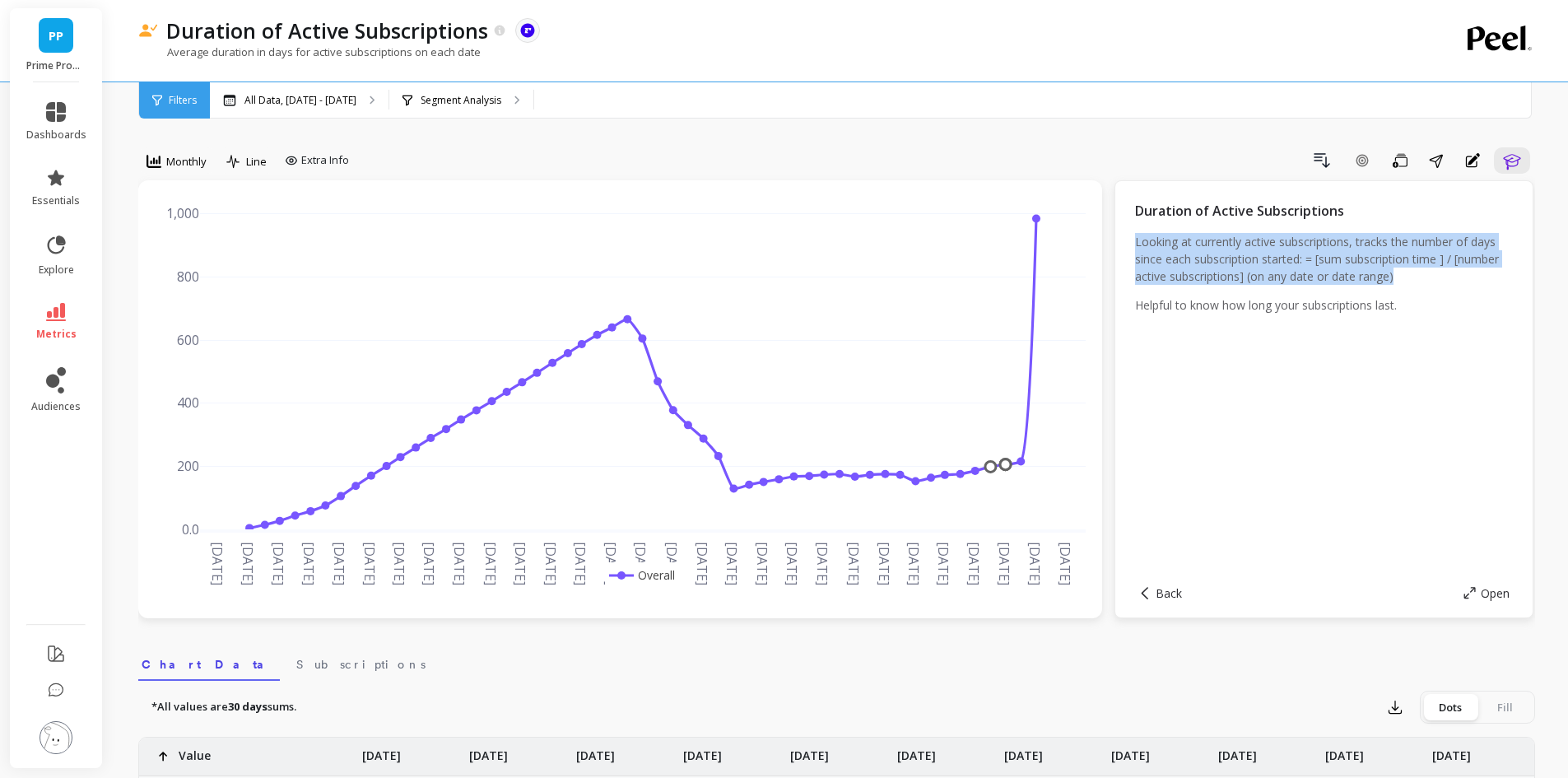
drag, startPoint x: 1133, startPoint y: 240, endPoint x: 1453, endPoint y: 271, distance: 321.5
click at [1453, 271] on div "Duration of Active Subscriptions Looking at currently active subscriptions, tra…" at bounding box center [1324, 399] width 419 height 438
copy p "Looking at currently active subscriptions, tracks the number of days since each…"
